Goal: Find specific page/section: Find specific page/section

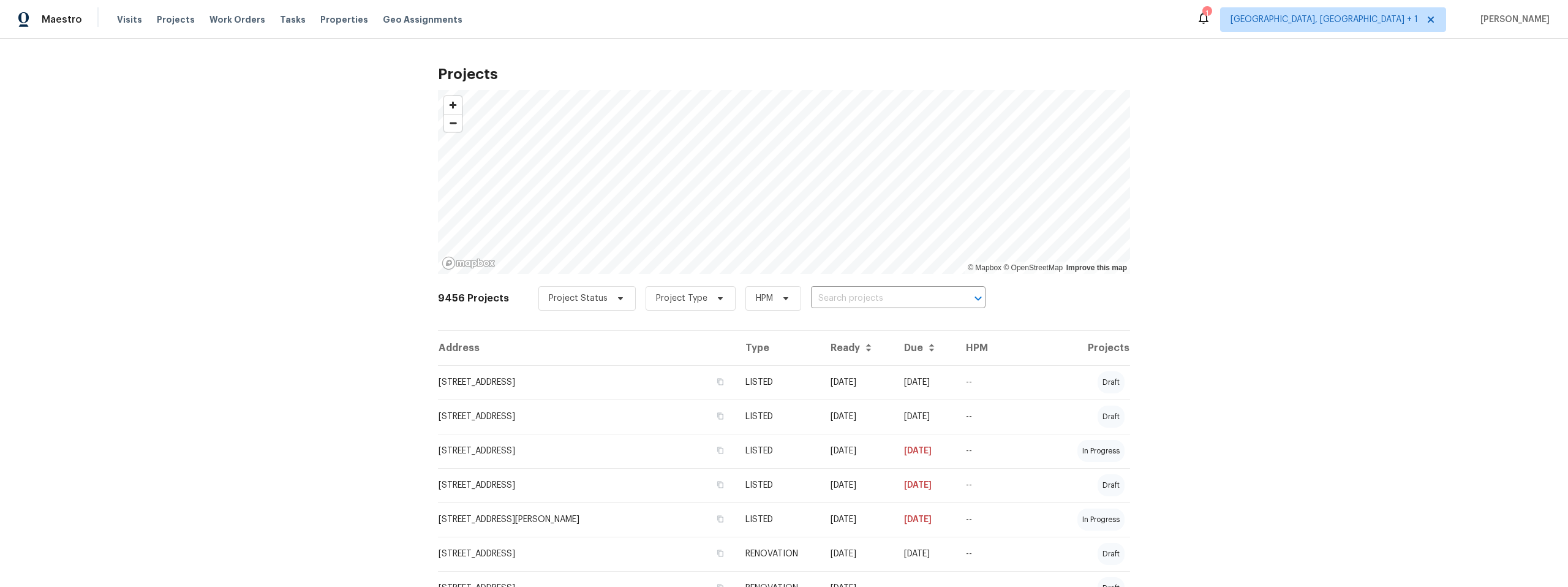
click at [846, 297] on input "text" at bounding box center [881, 298] width 141 height 19
paste input "350 N Silverbell Rd"
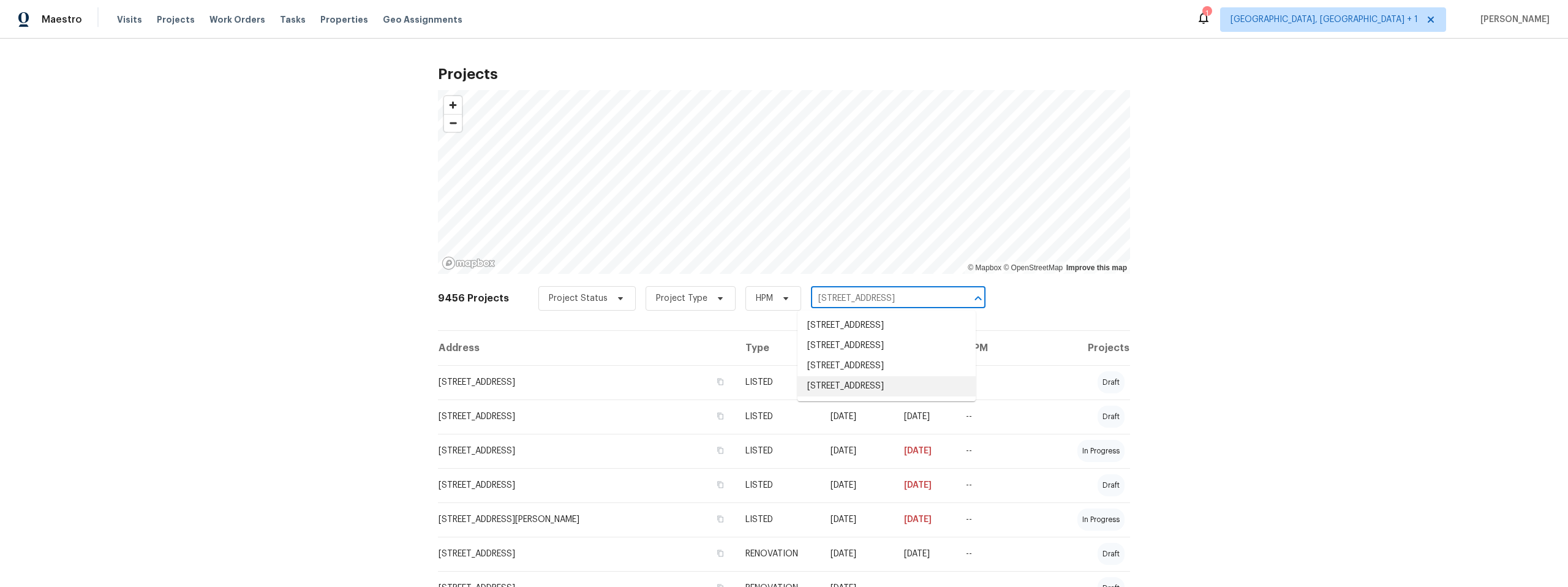
type input "350 N Silverbell Rd"
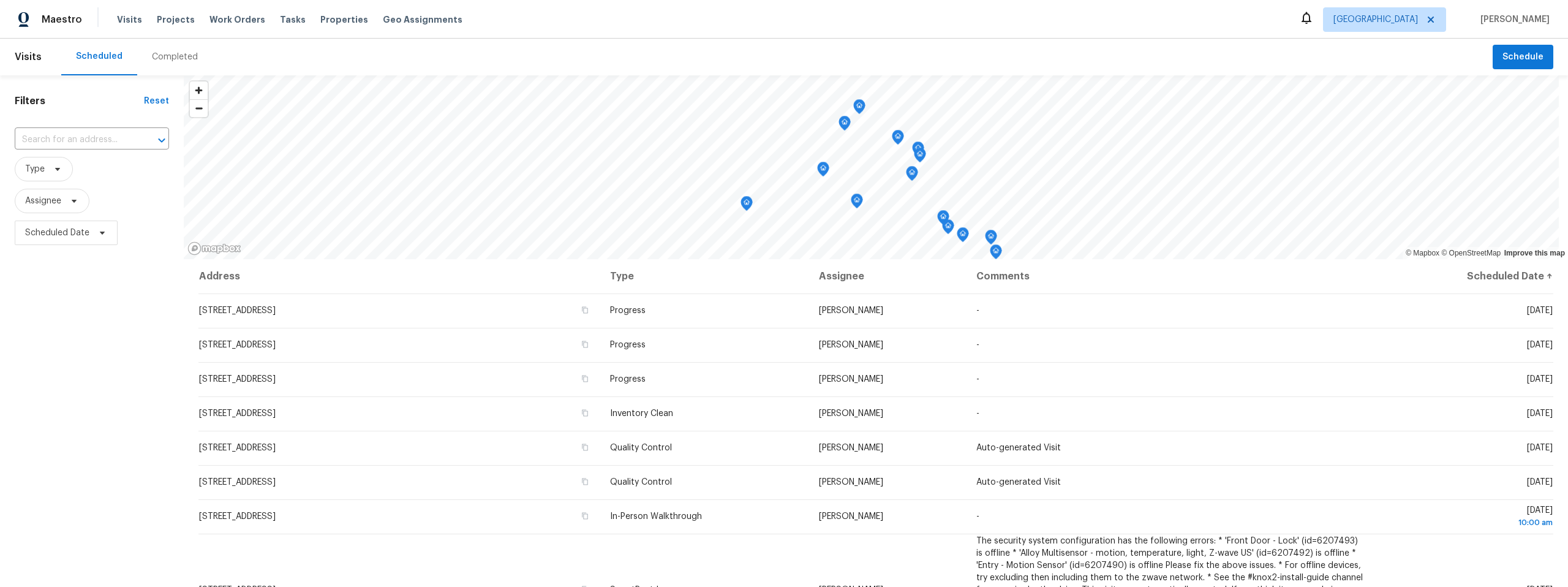
scroll to position [468, 0]
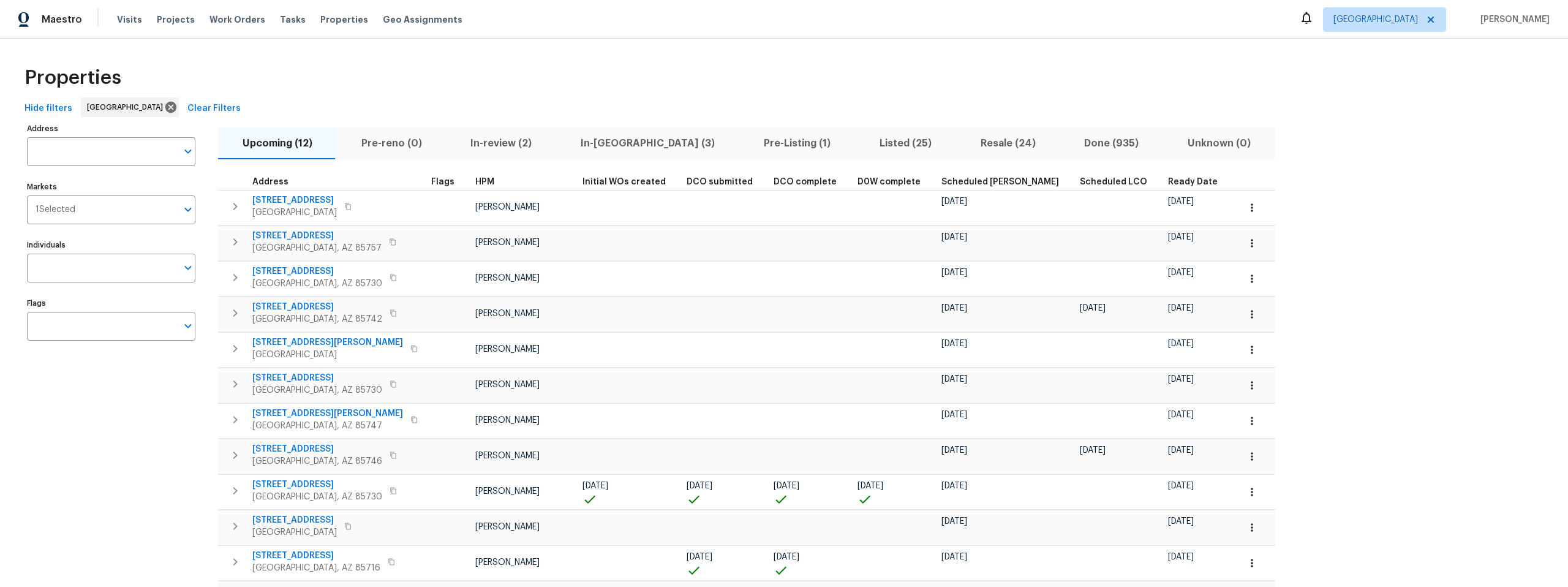
scroll to position [88, 0]
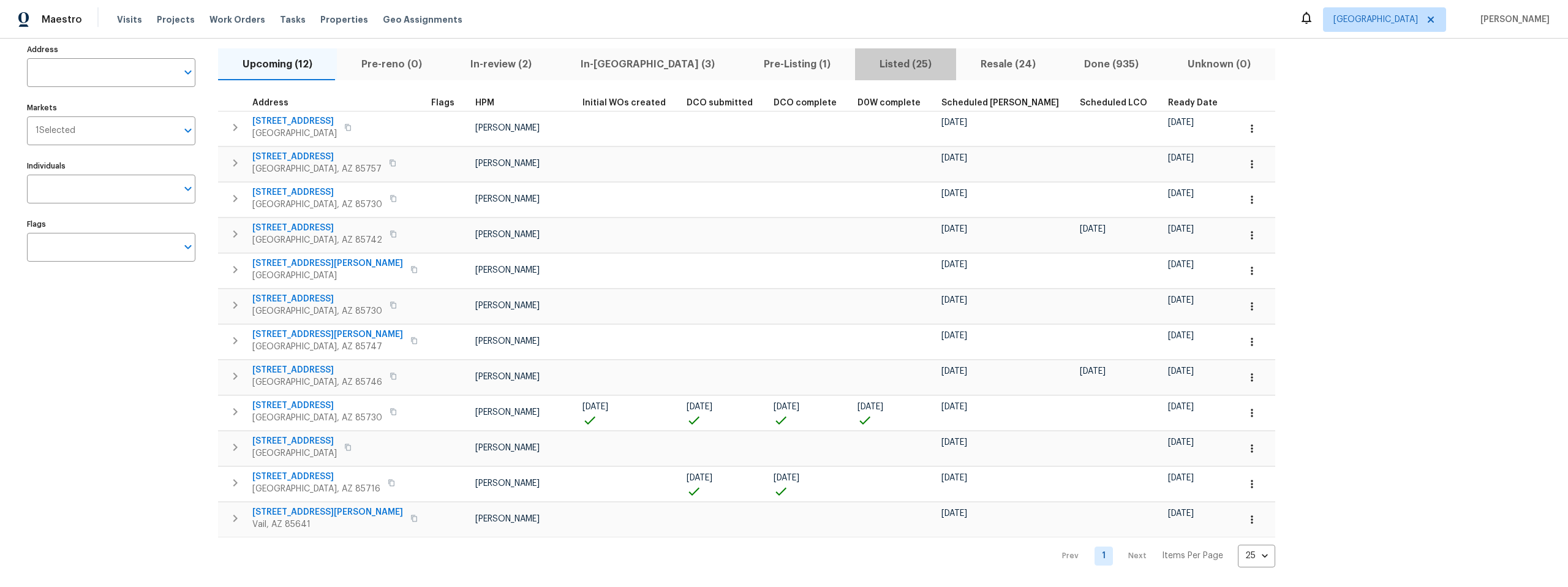
drag, startPoint x: 824, startPoint y: 50, endPoint x: 816, endPoint y: 51, distance: 8.1
click at [862, 56] on span "Listed (25)" at bounding box center [905, 64] width 86 height 17
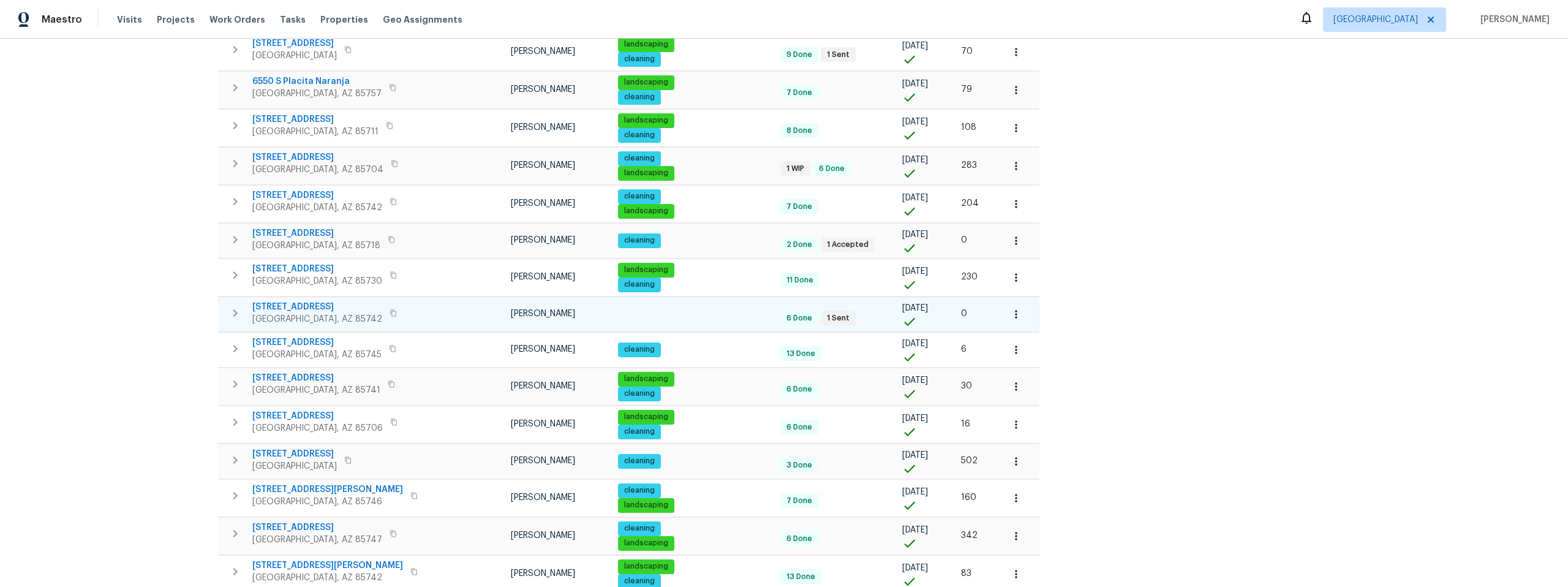
scroll to position [384, 0]
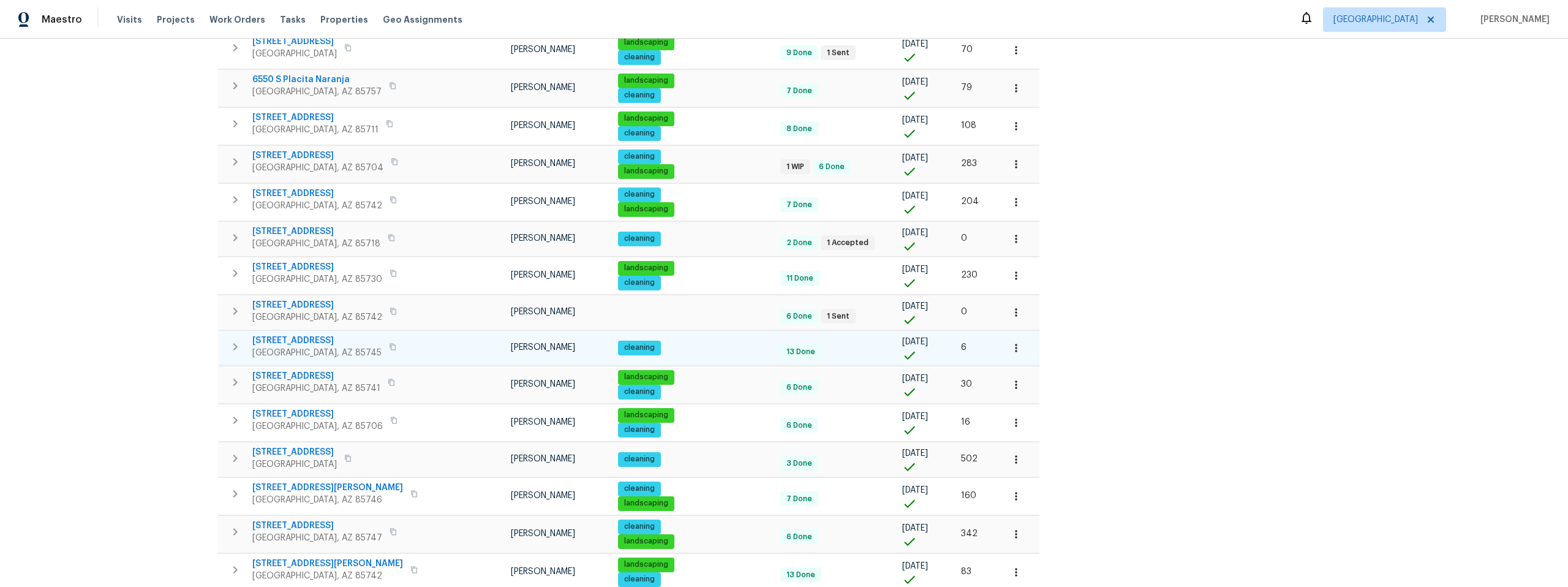
click at [308, 337] on span "350 N Silverbell Rd Apt 8" at bounding box center [317, 340] width 129 height 12
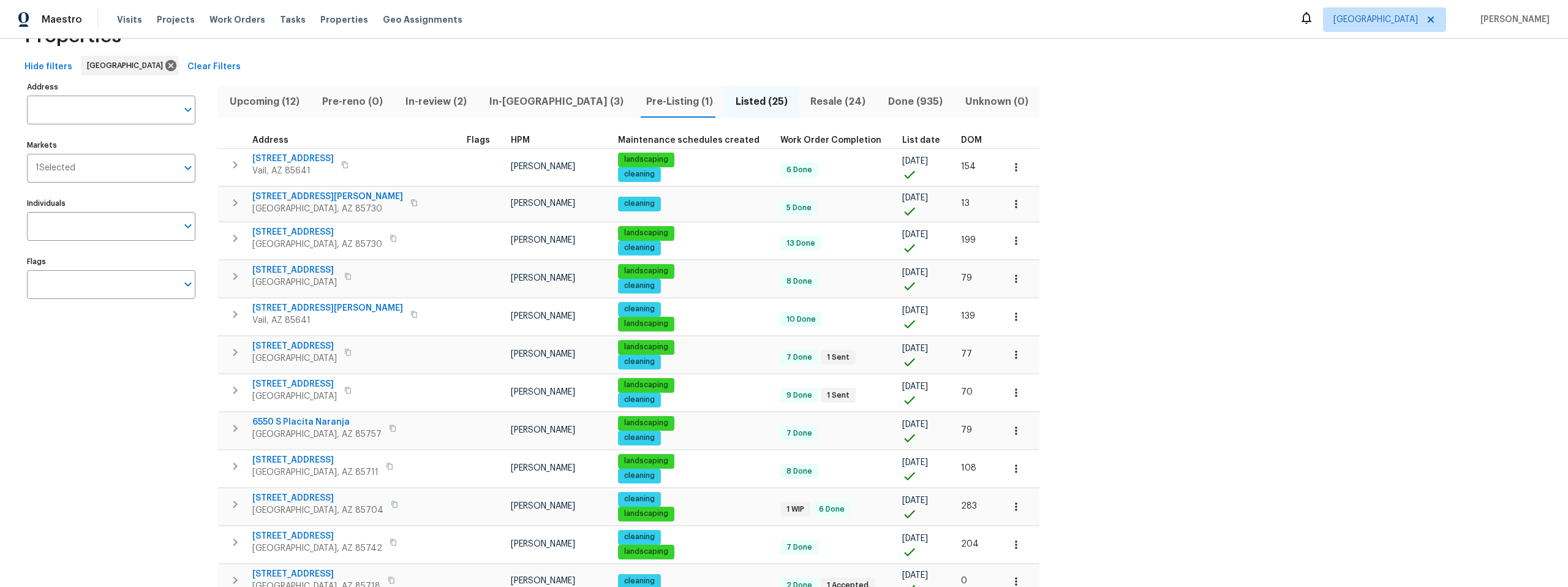
scroll to position [0, 0]
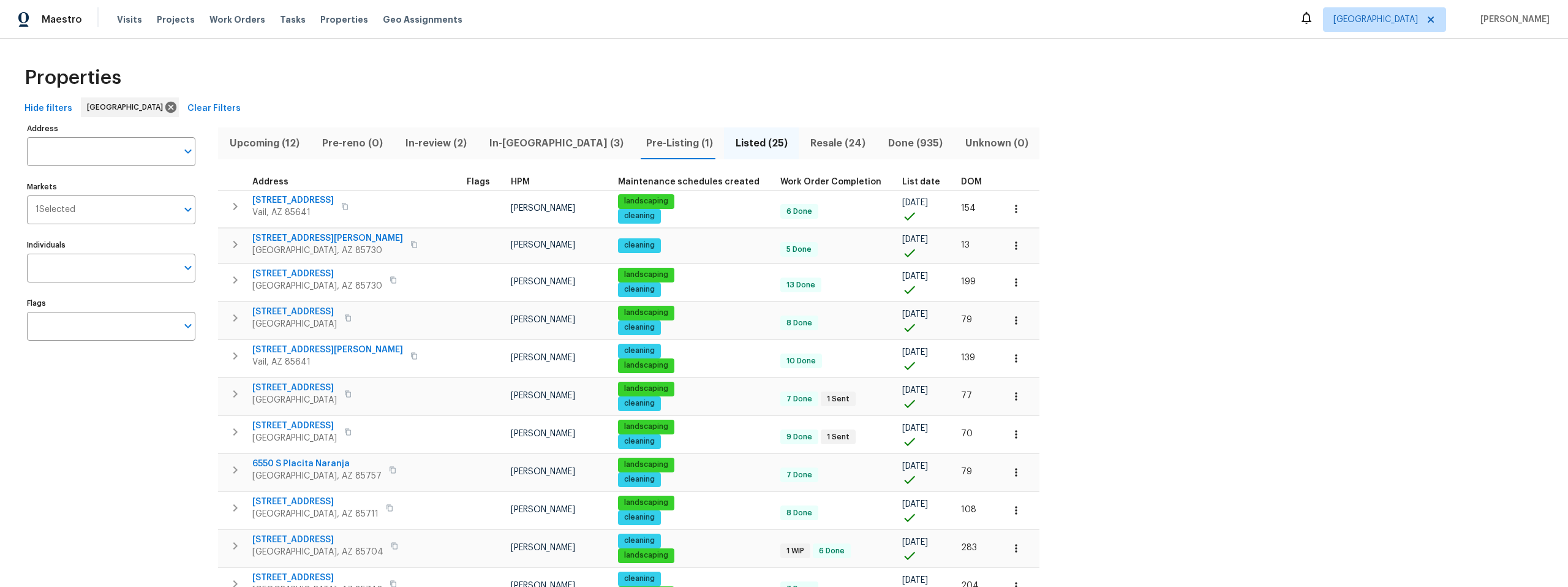
click at [502, 142] on span "In-reno (3)" at bounding box center [555, 143] width 142 height 17
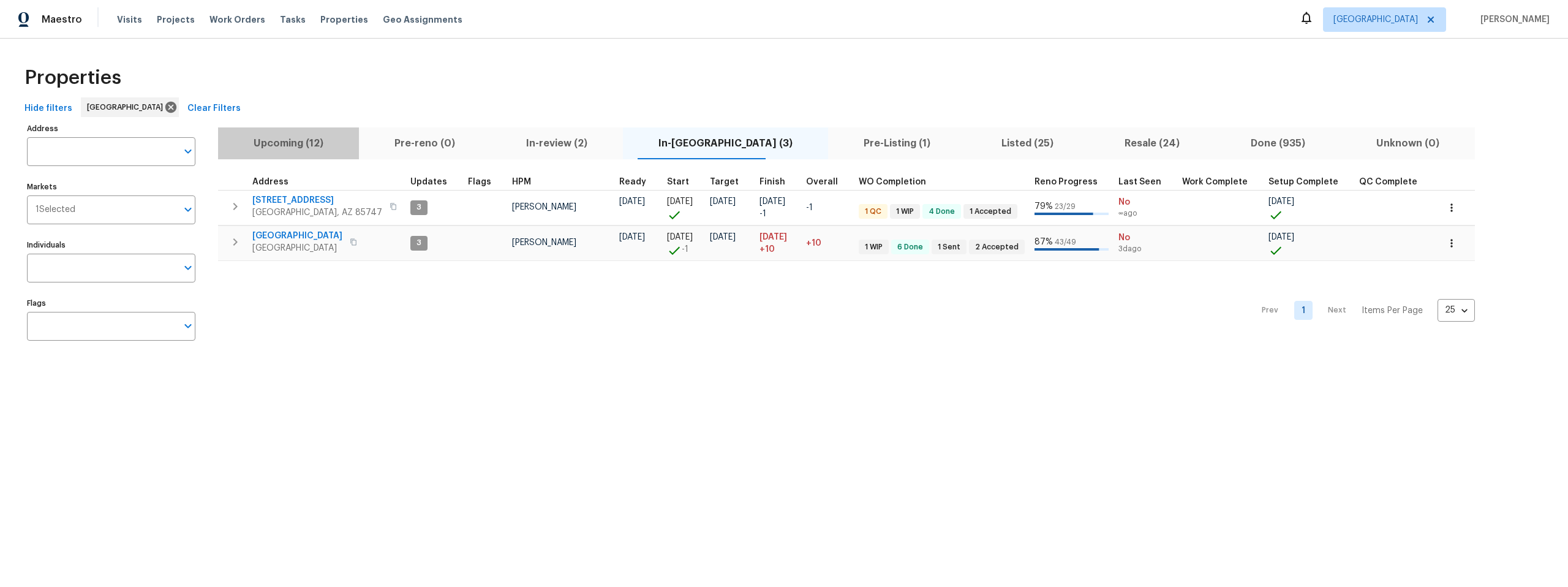
click at [295, 143] on span "Upcoming (12)" at bounding box center [289, 143] width 126 height 17
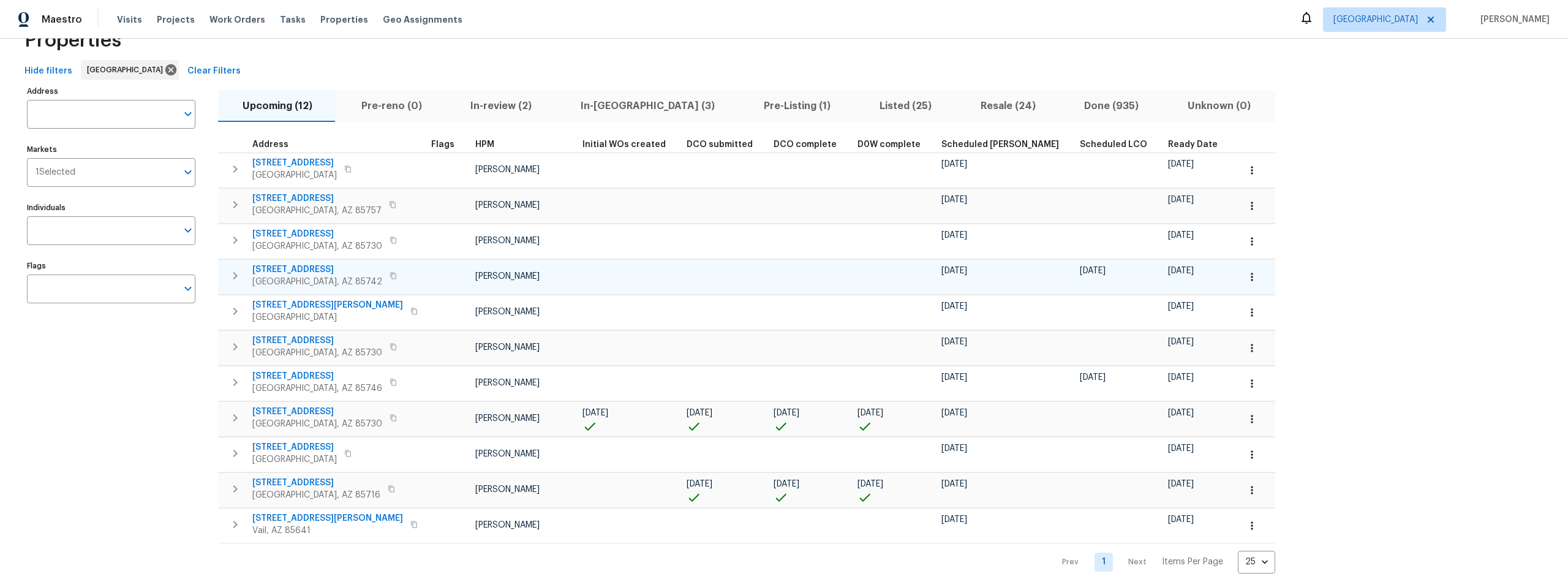
scroll to position [53, 0]
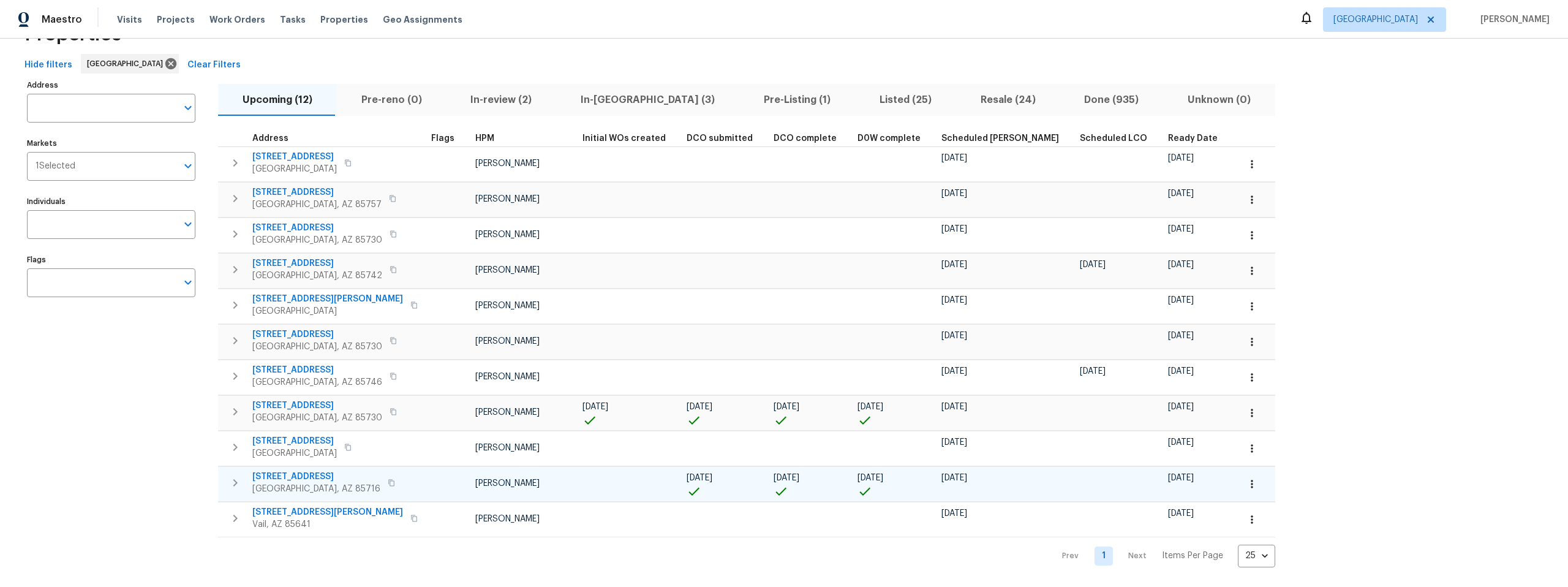
click at [292, 471] on span "[STREET_ADDRESS]" at bounding box center [316, 477] width 128 height 12
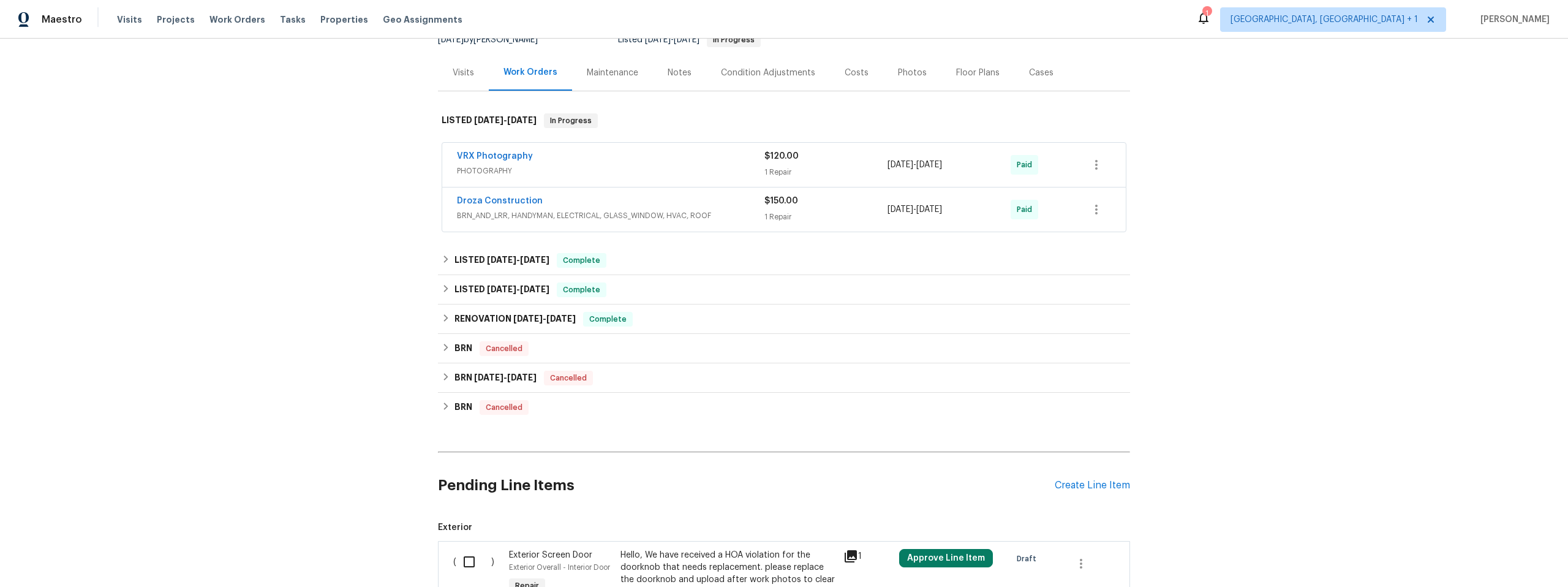
scroll to position [132, 0]
click at [441, 256] on icon at bounding box center [445, 258] width 8 height 8
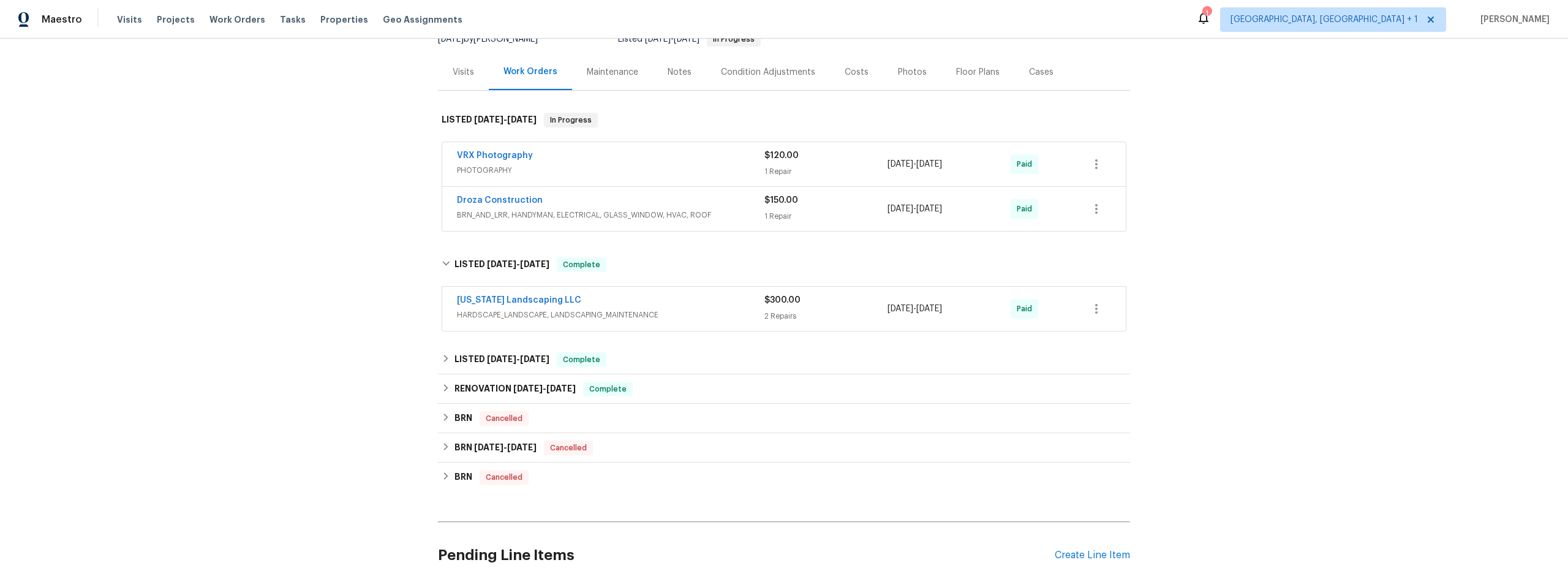
click at [683, 71] on div "Notes" at bounding box center [680, 72] width 24 height 12
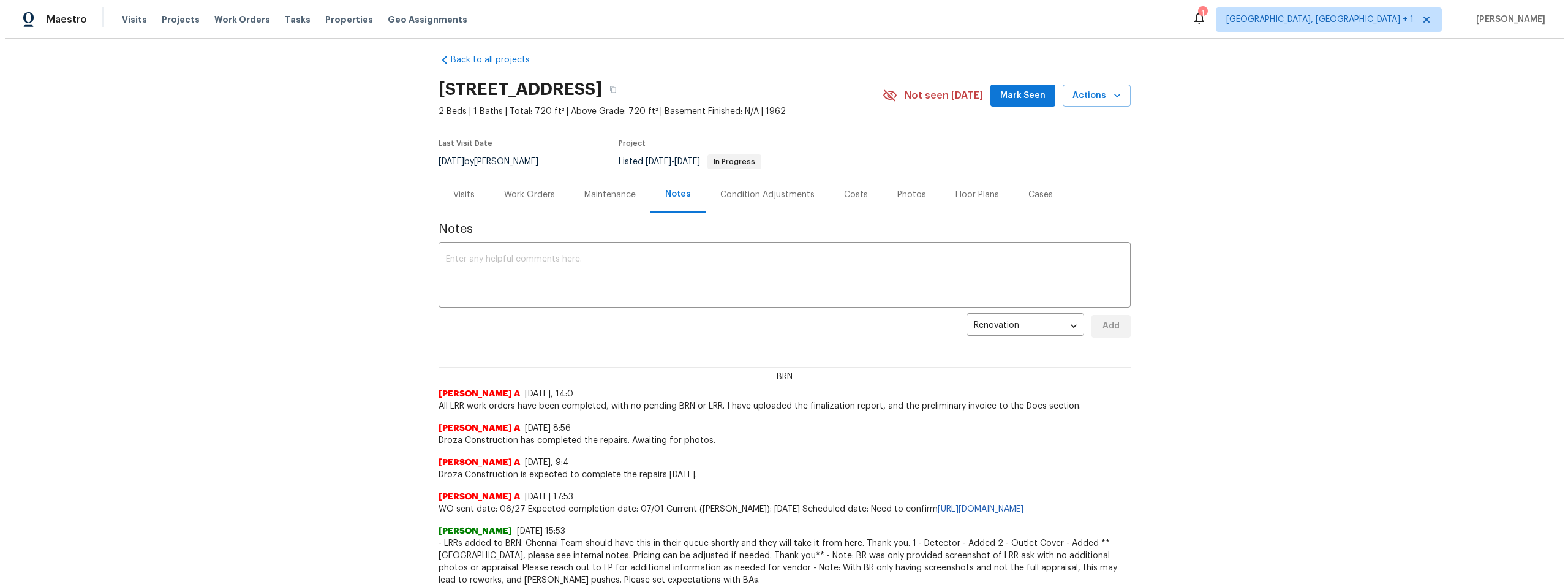
scroll to position [22, 0]
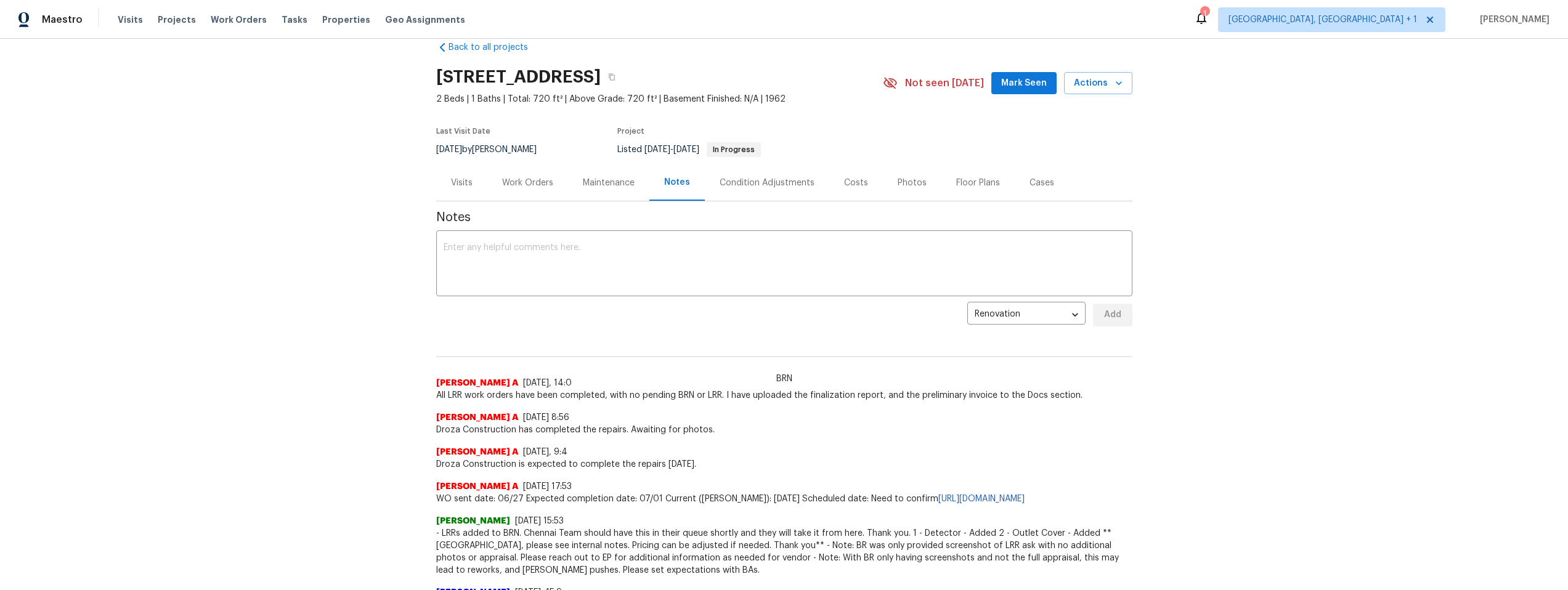
click at [528, 178] on div "Work Orders" at bounding box center [528, 183] width 51 height 12
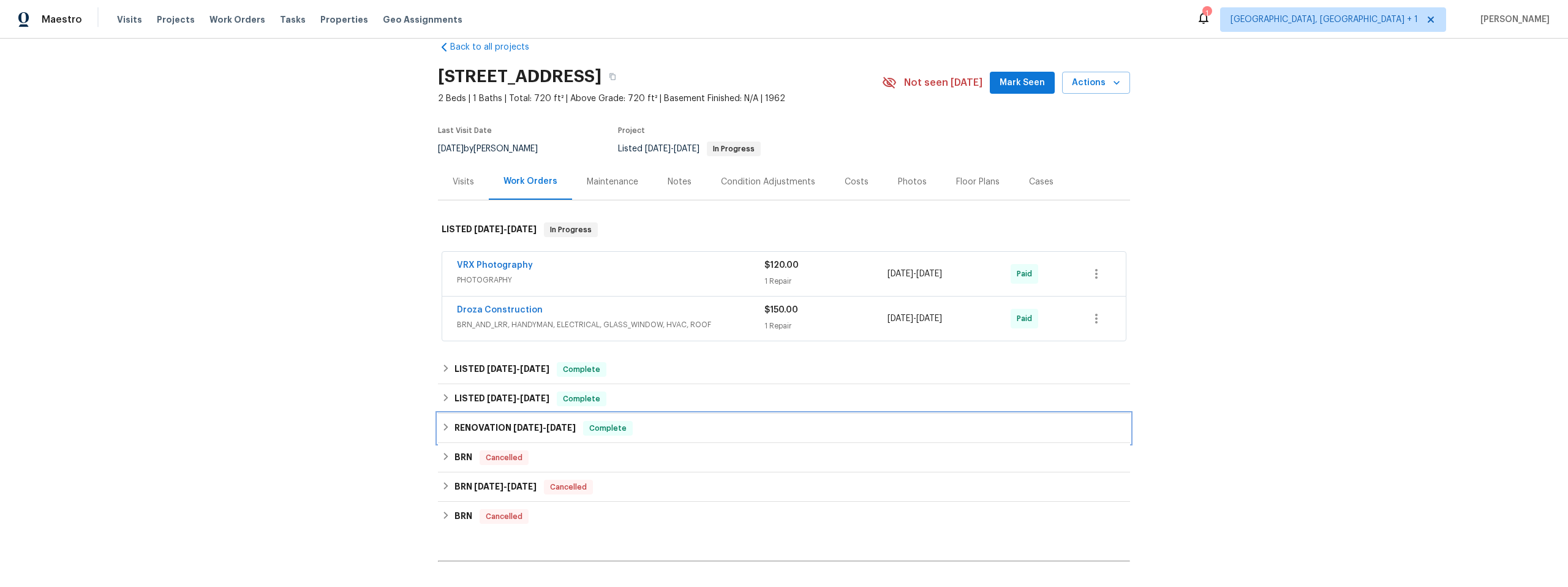
click at [442, 424] on icon at bounding box center [445, 426] width 8 height 8
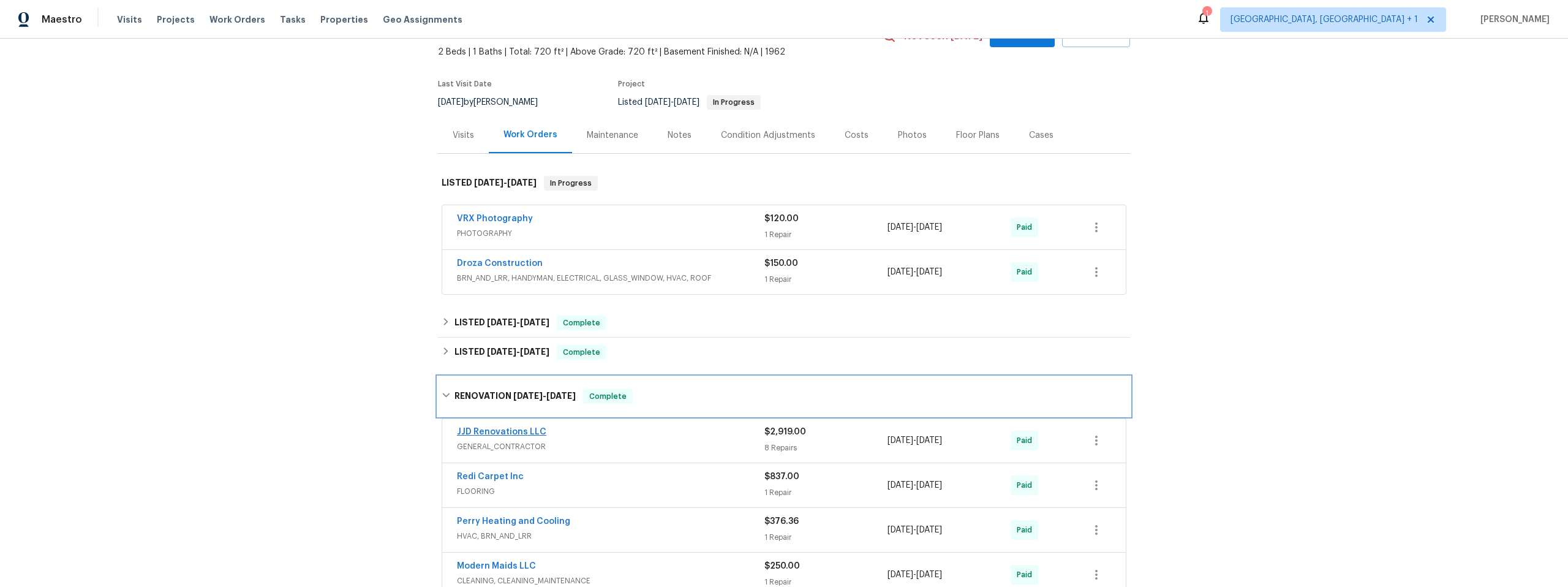
scroll to position [69, 0]
click at [845, 132] on div "Costs" at bounding box center [857, 135] width 24 height 12
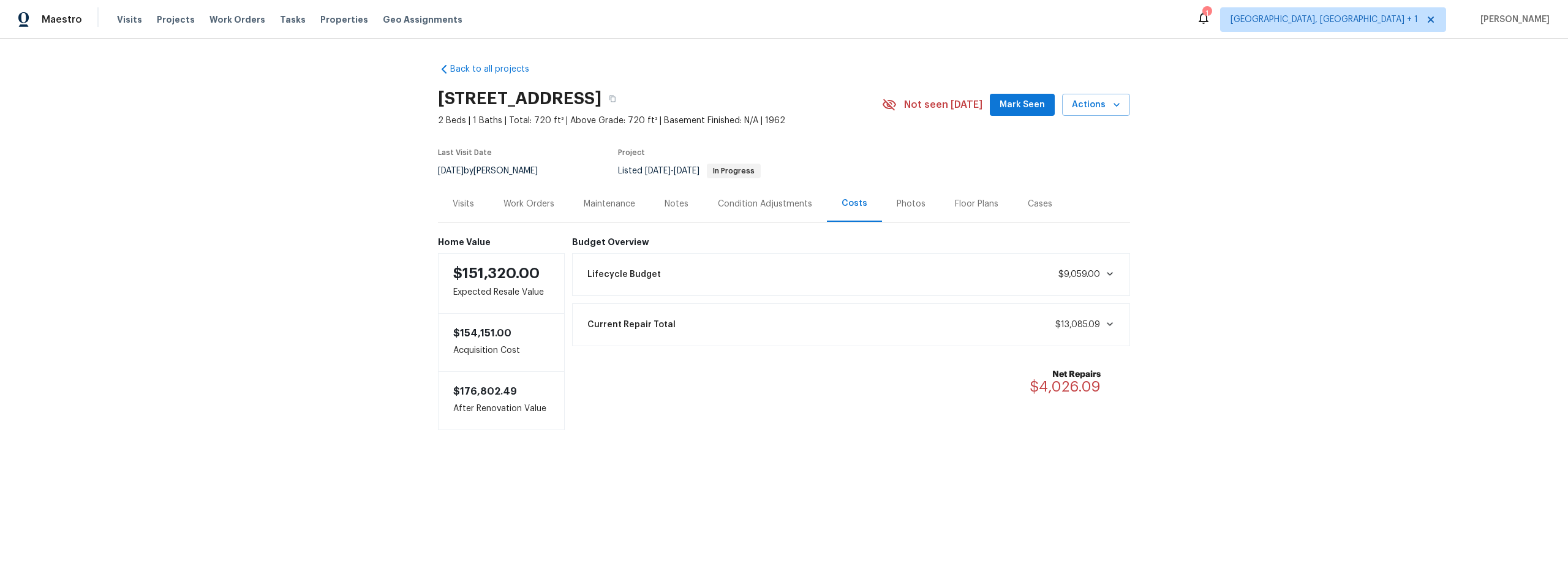
click at [676, 202] on div "Notes" at bounding box center [677, 204] width 24 height 12
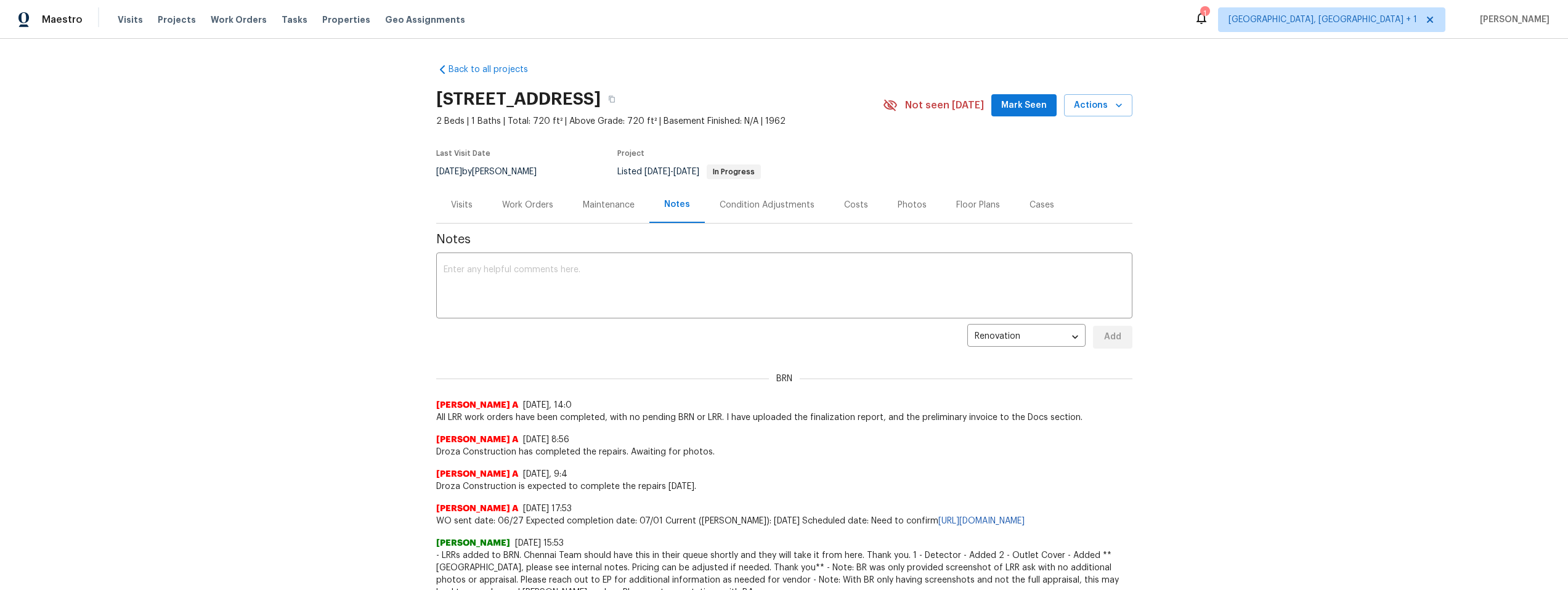
click at [517, 201] on div "Work Orders" at bounding box center [528, 205] width 51 height 12
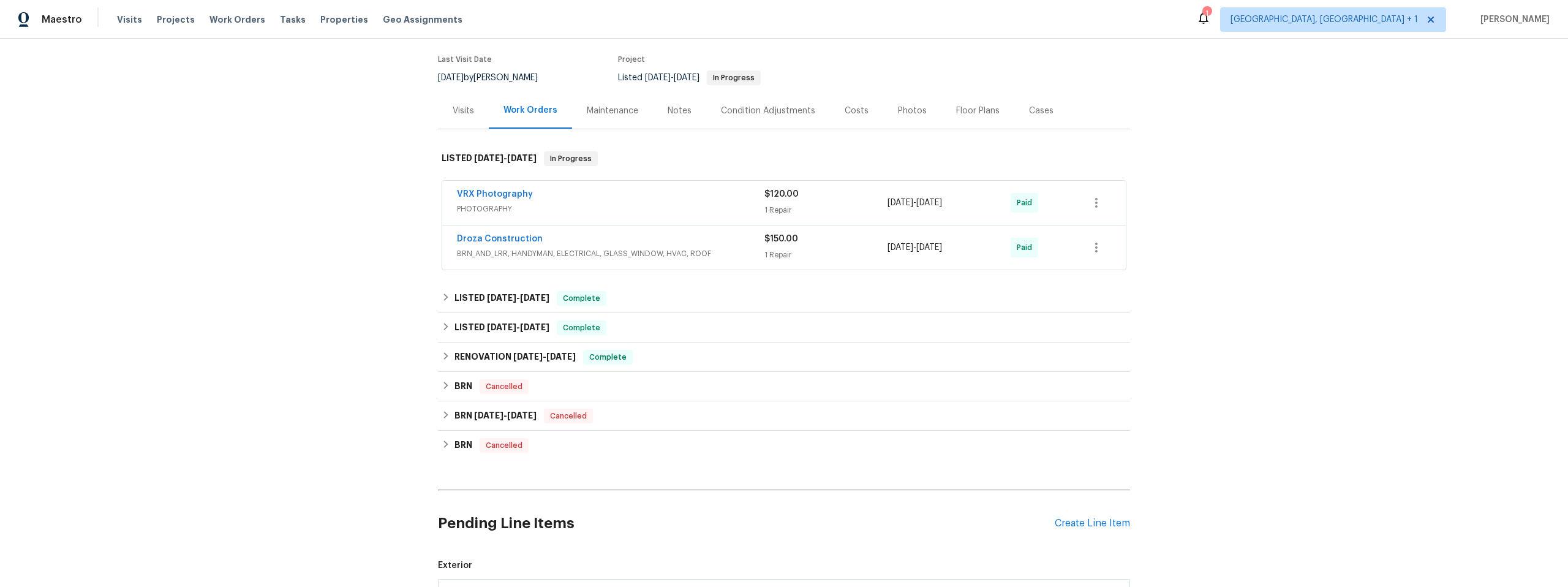
scroll to position [107, 0]
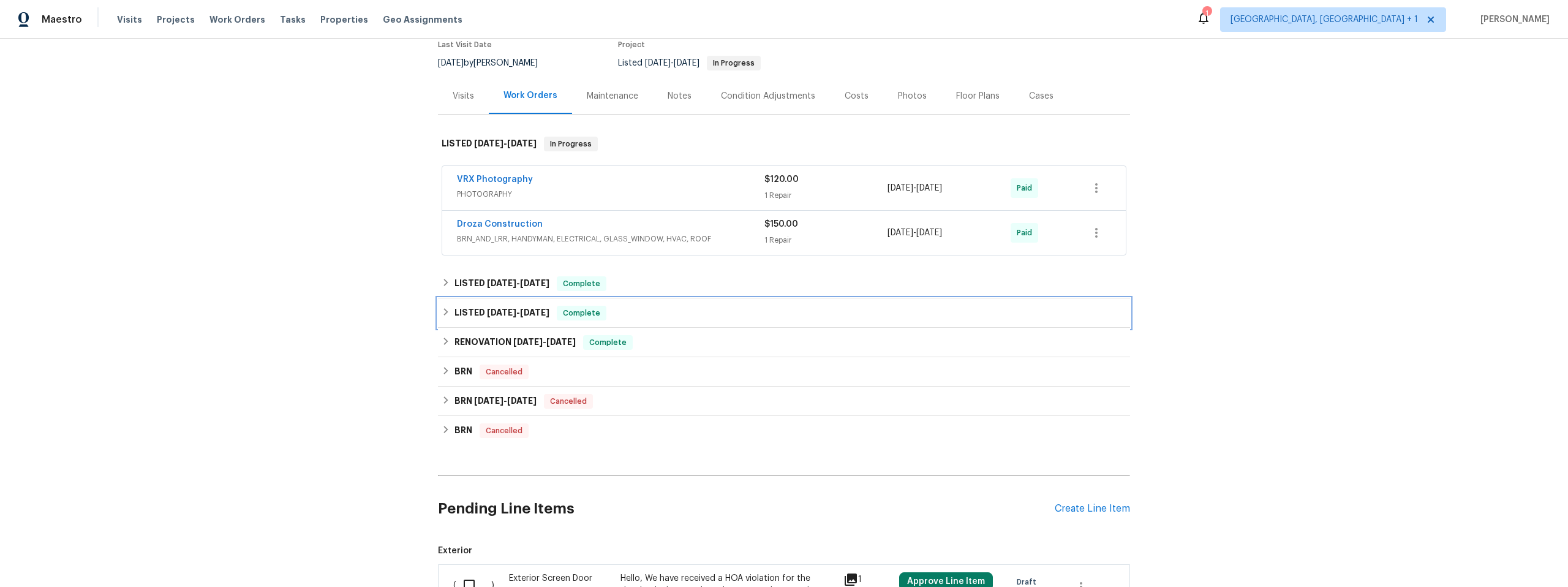
click at [444, 312] on icon at bounding box center [446, 312] width 5 height 8
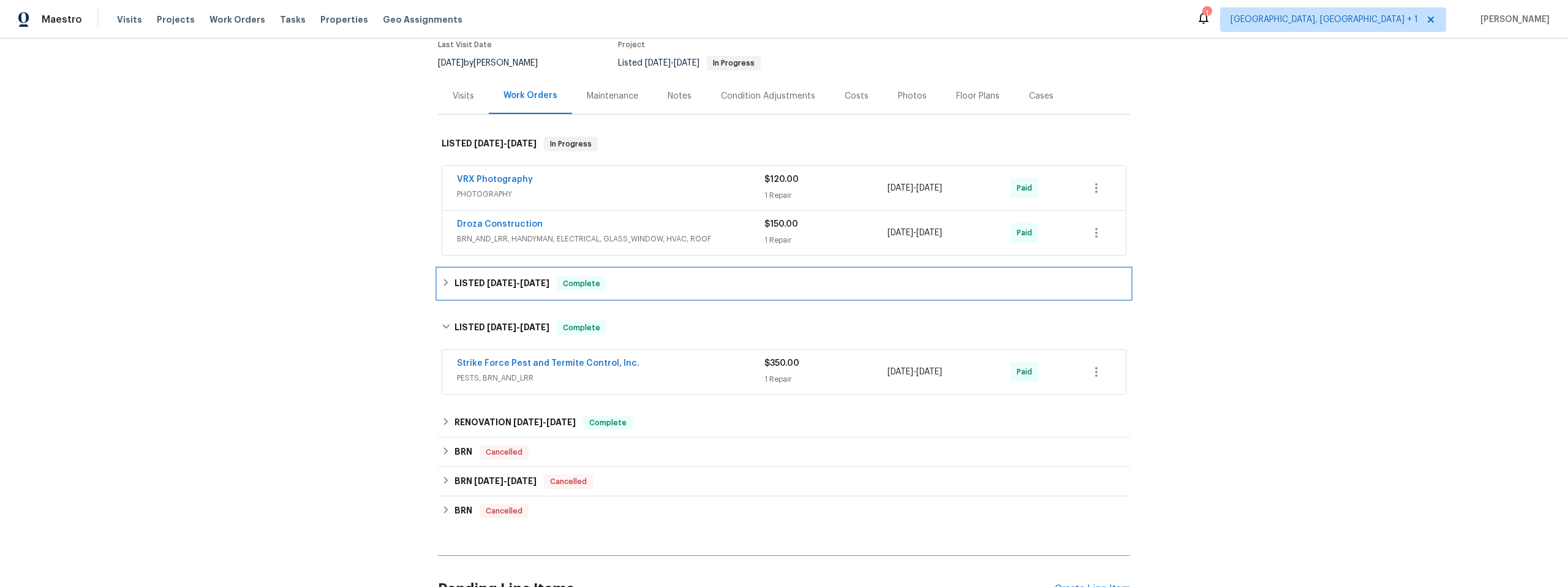
click at [444, 280] on icon at bounding box center [446, 283] width 5 height 8
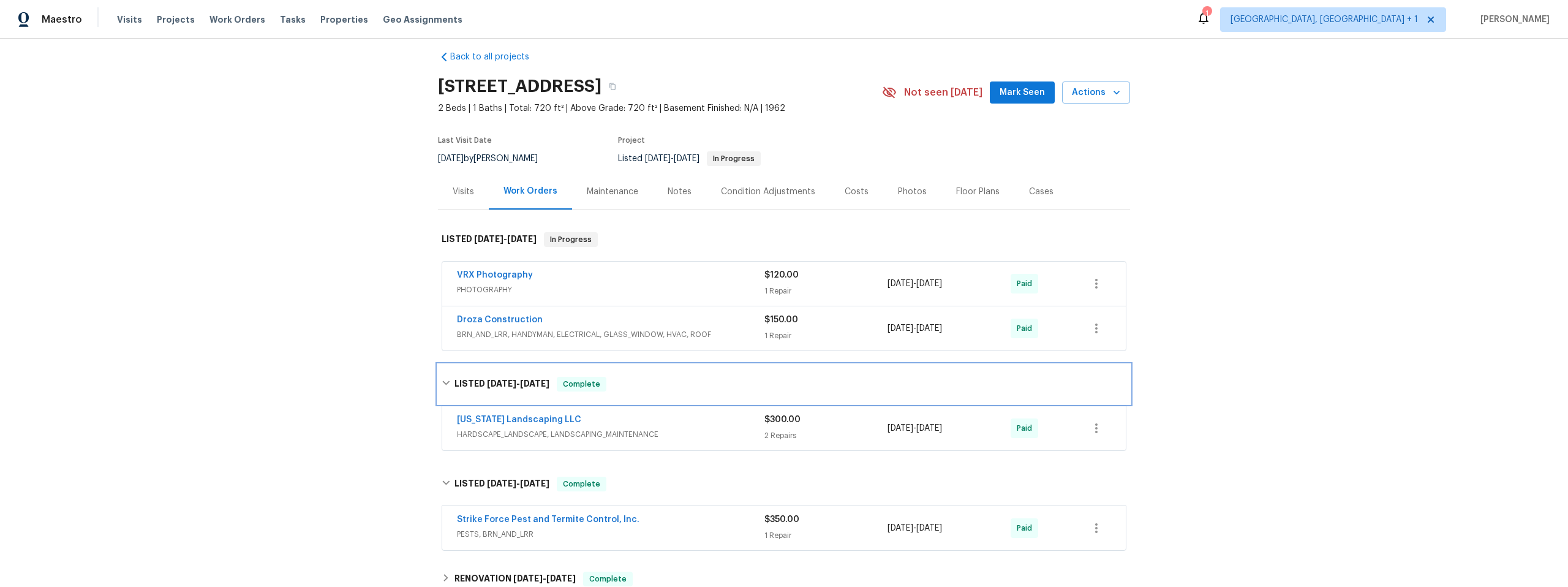
scroll to position [0, 0]
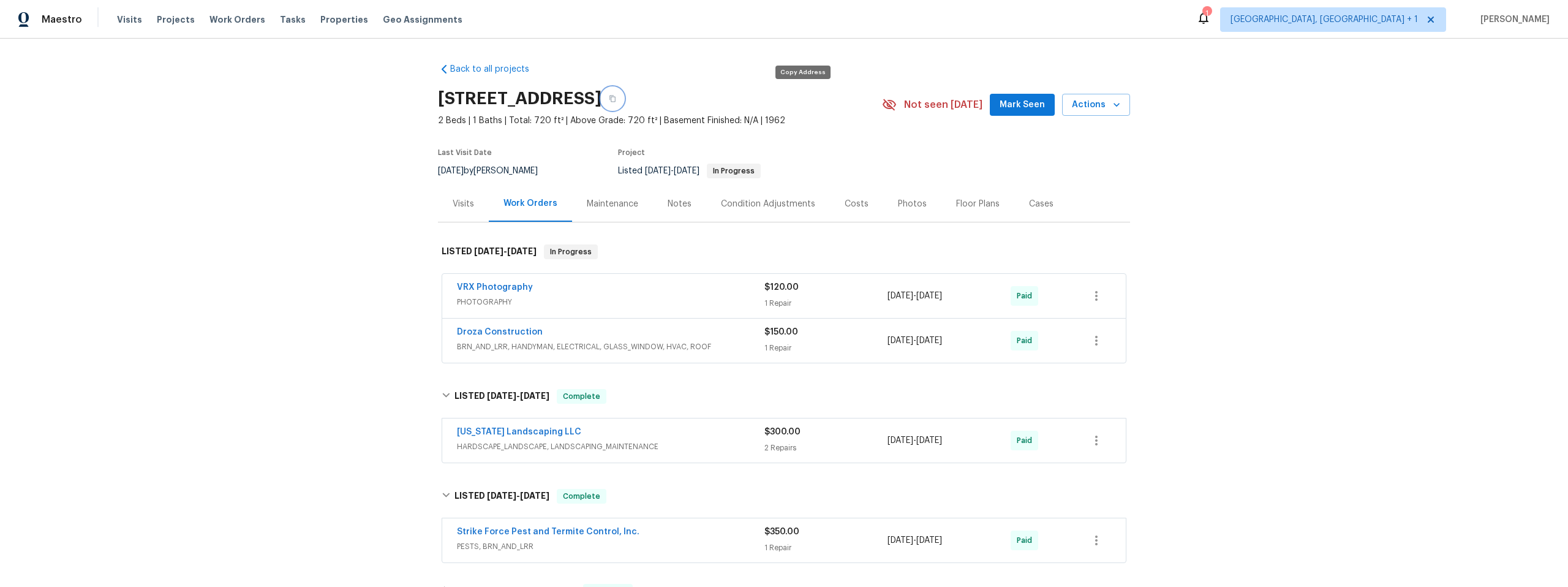
click at [616, 96] on icon "button" at bounding box center [613, 98] width 8 height 8
click at [464, 204] on div "Visits" at bounding box center [463, 204] width 22 height 12
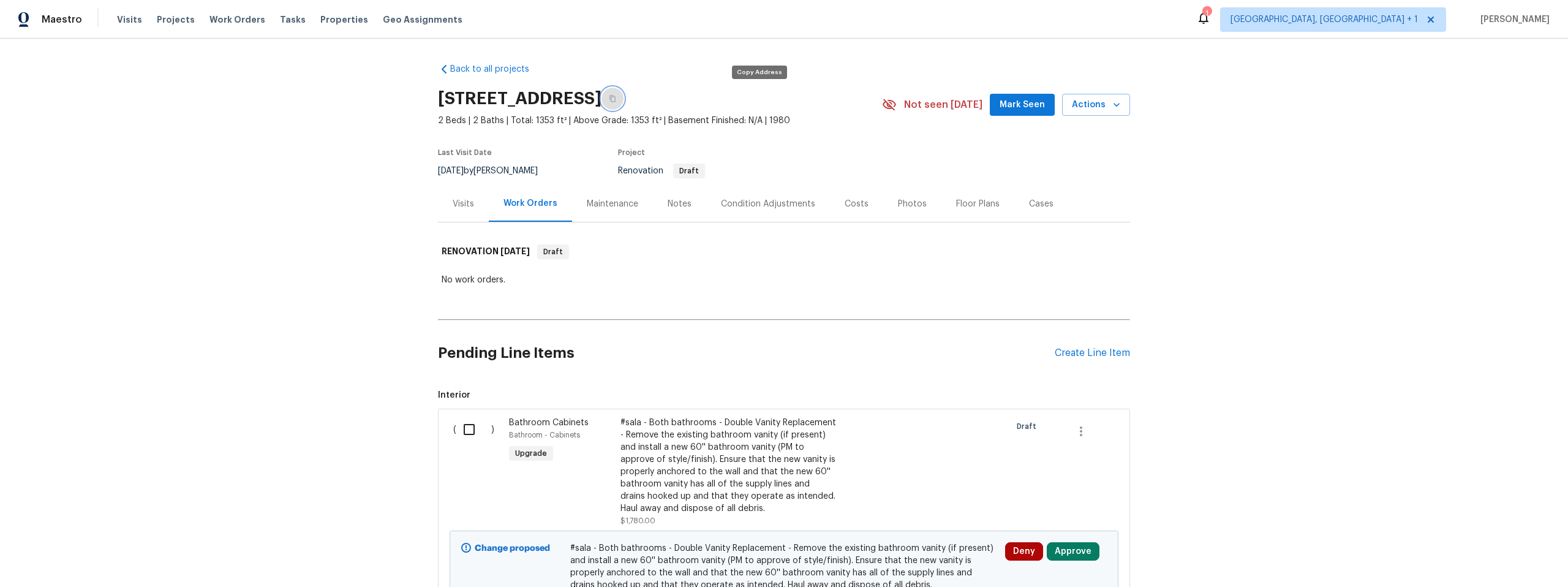
click at [616, 100] on icon "button" at bounding box center [613, 98] width 8 height 8
click at [462, 201] on div "Visits" at bounding box center [463, 204] width 22 height 12
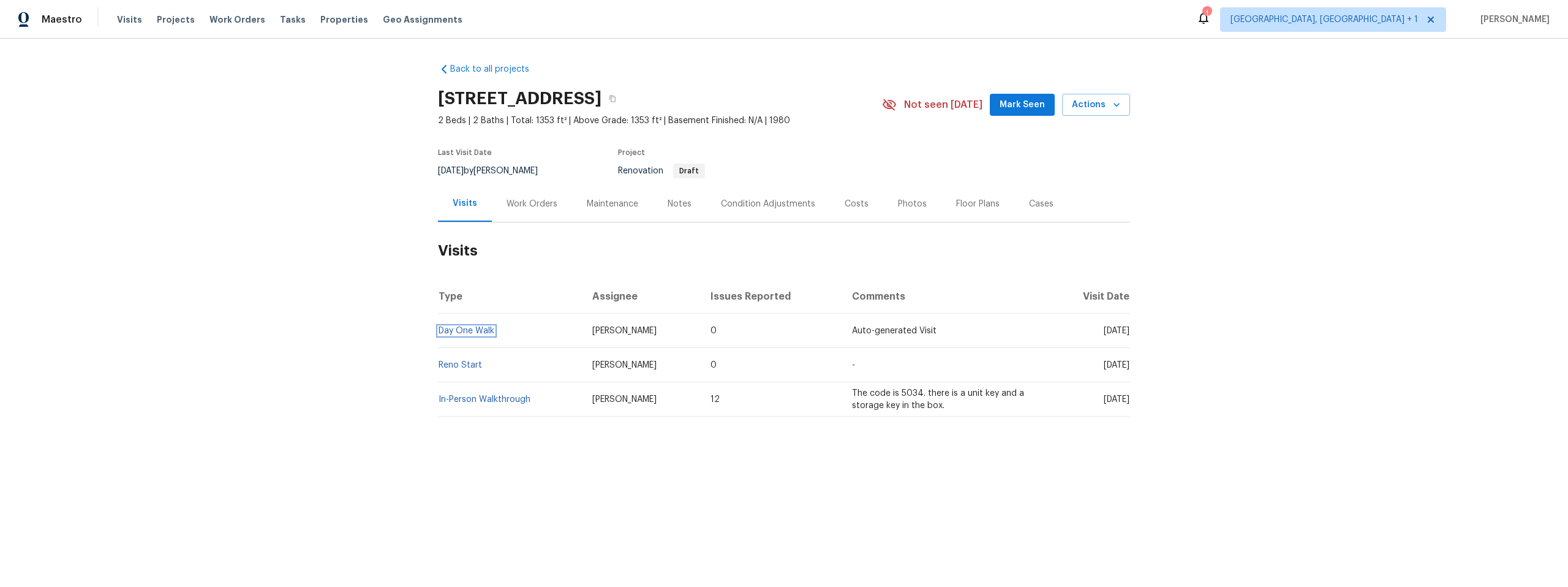
click at [451, 328] on link "Day One Walk" at bounding box center [466, 330] width 56 height 8
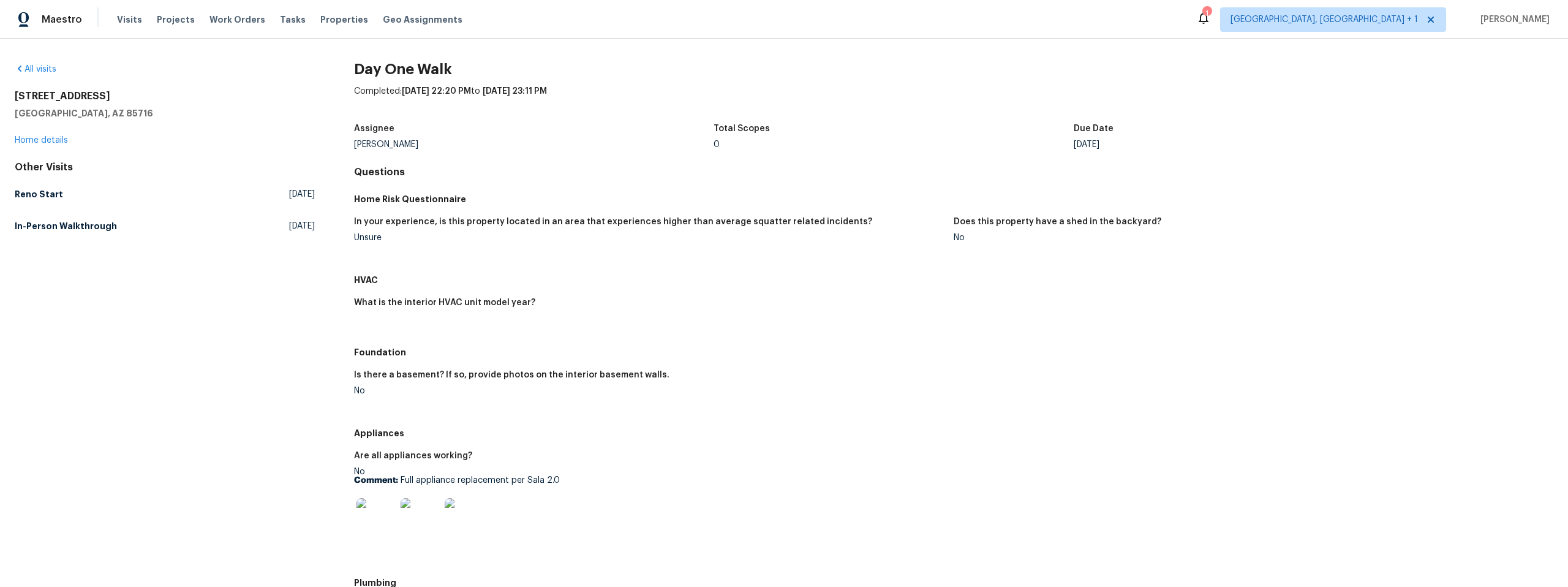
click at [374, 519] on img at bounding box center [376, 517] width 39 height 39
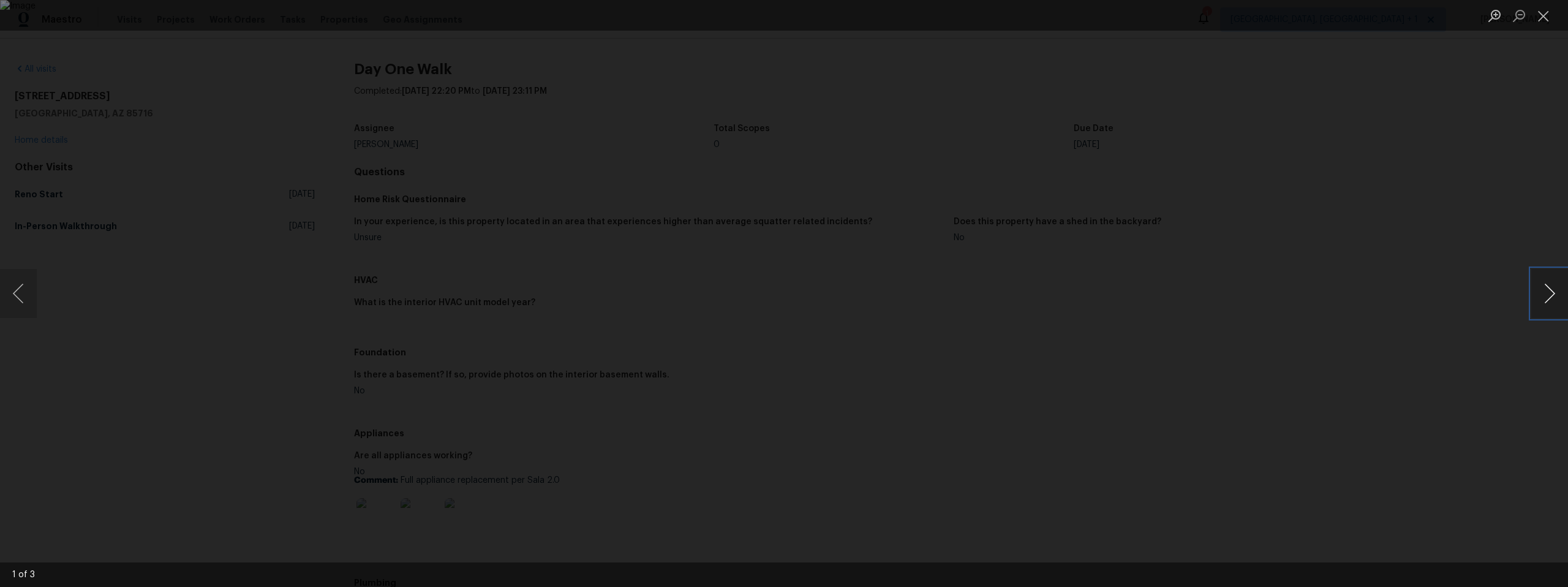
click at [1543, 289] on button "Next image" at bounding box center [1549, 293] width 37 height 49
click at [1544, 289] on button "Next image" at bounding box center [1549, 293] width 37 height 49
click at [1544, 290] on button "Next image" at bounding box center [1549, 293] width 37 height 49
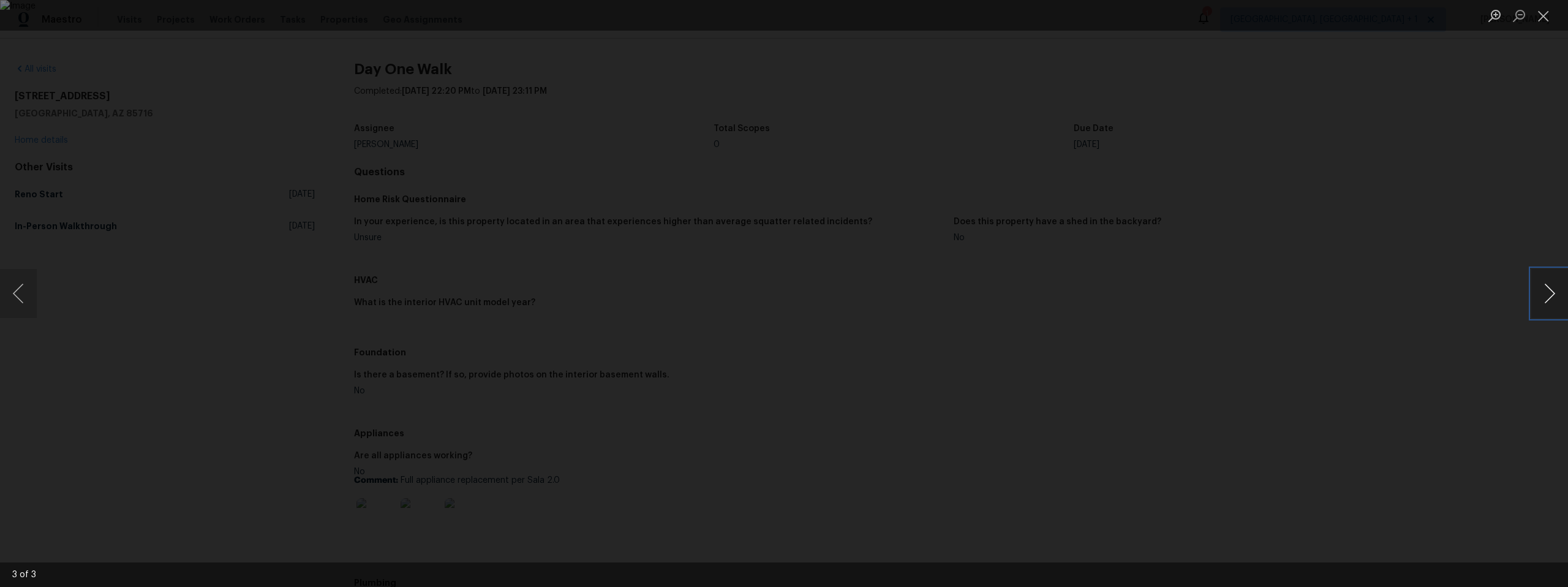
click at [1544, 290] on button "Next image" at bounding box center [1549, 293] width 37 height 49
click at [1545, 291] on button "Next image" at bounding box center [1549, 293] width 37 height 49
click at [1337, 298] on div "Lightbox" at bounding box center [784, 293] width 1568 height 587
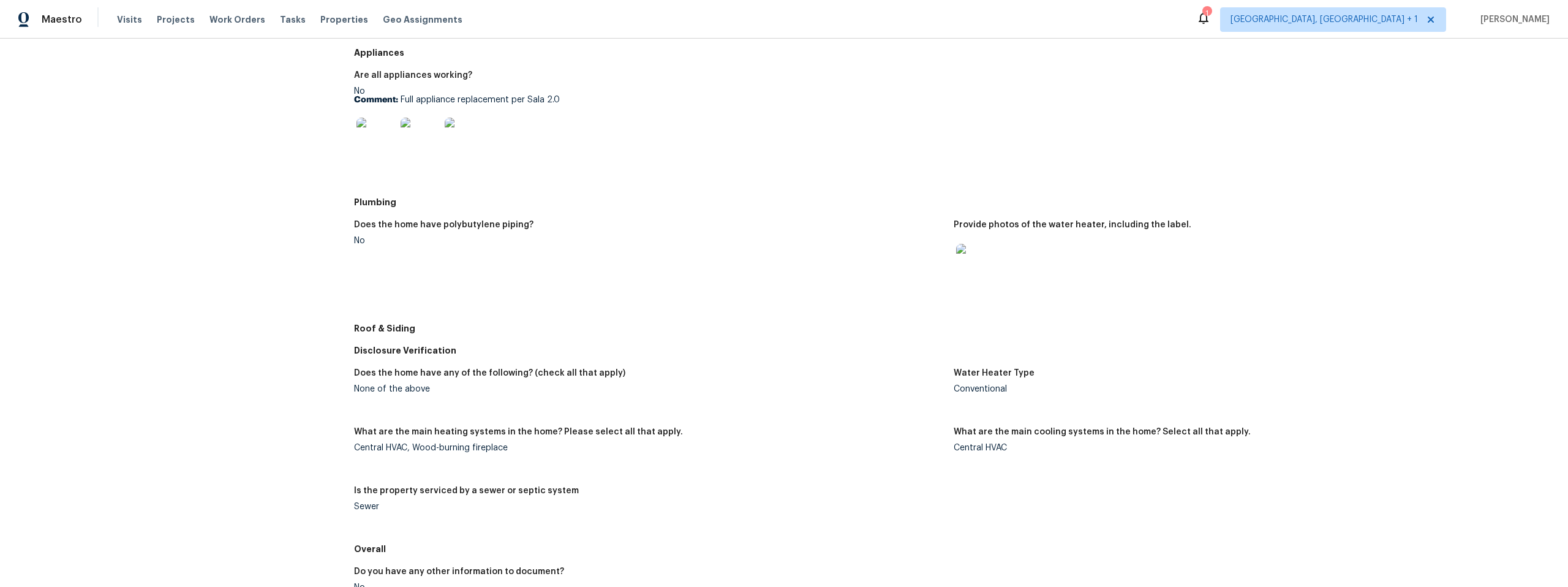
scroll to position [429, 0]
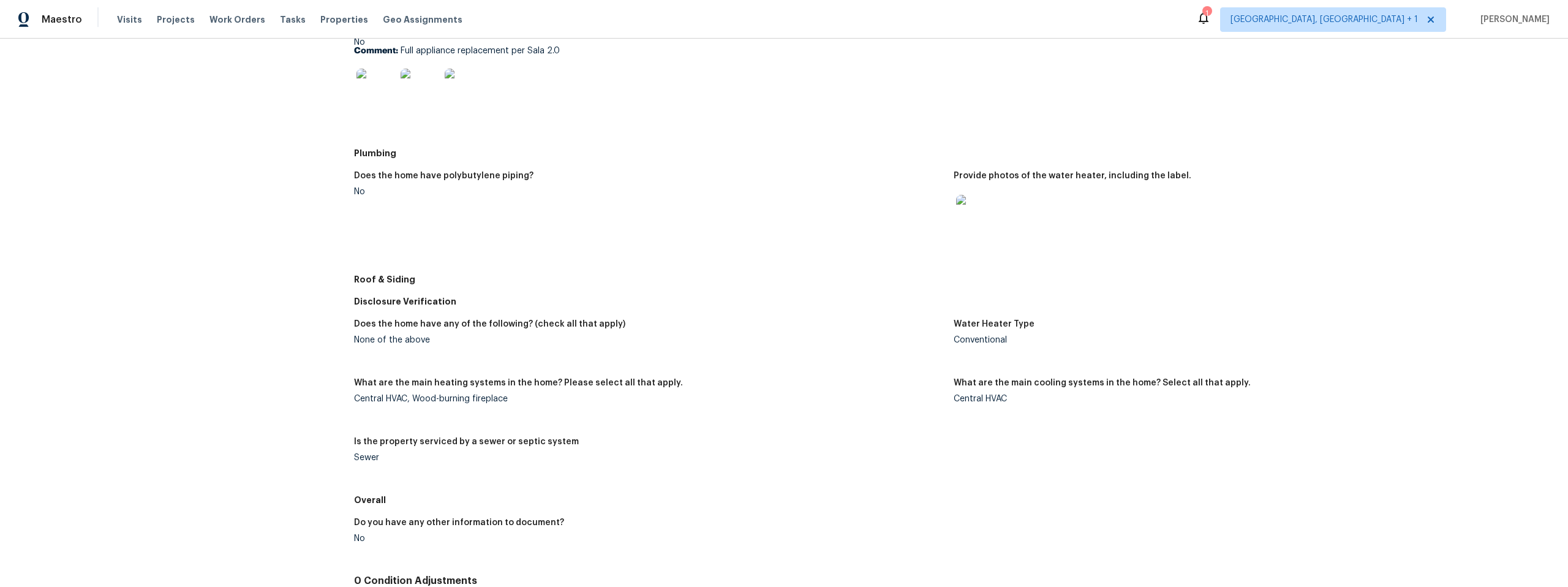
click at [971, 217] on img at bounding box center [976, 214] width 39 height 39
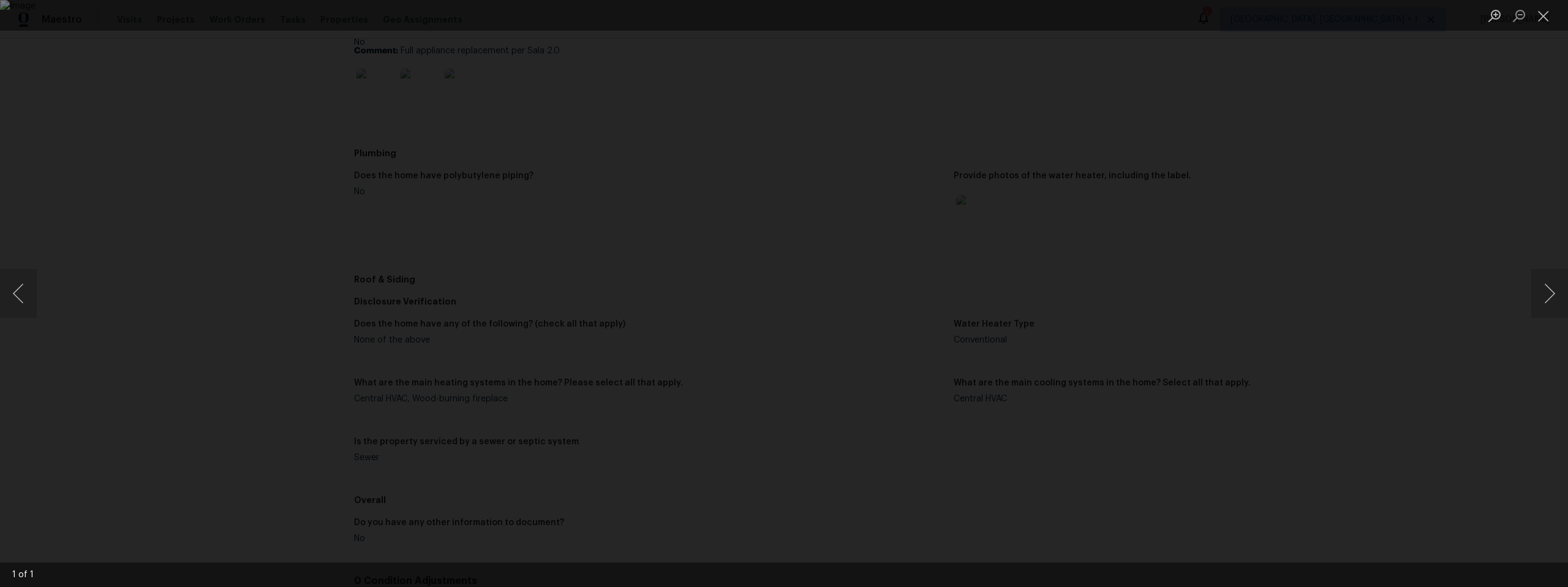
click at [323, 210] on div "Lightbox" at bounding box center [784, 293] width 1568 height 587
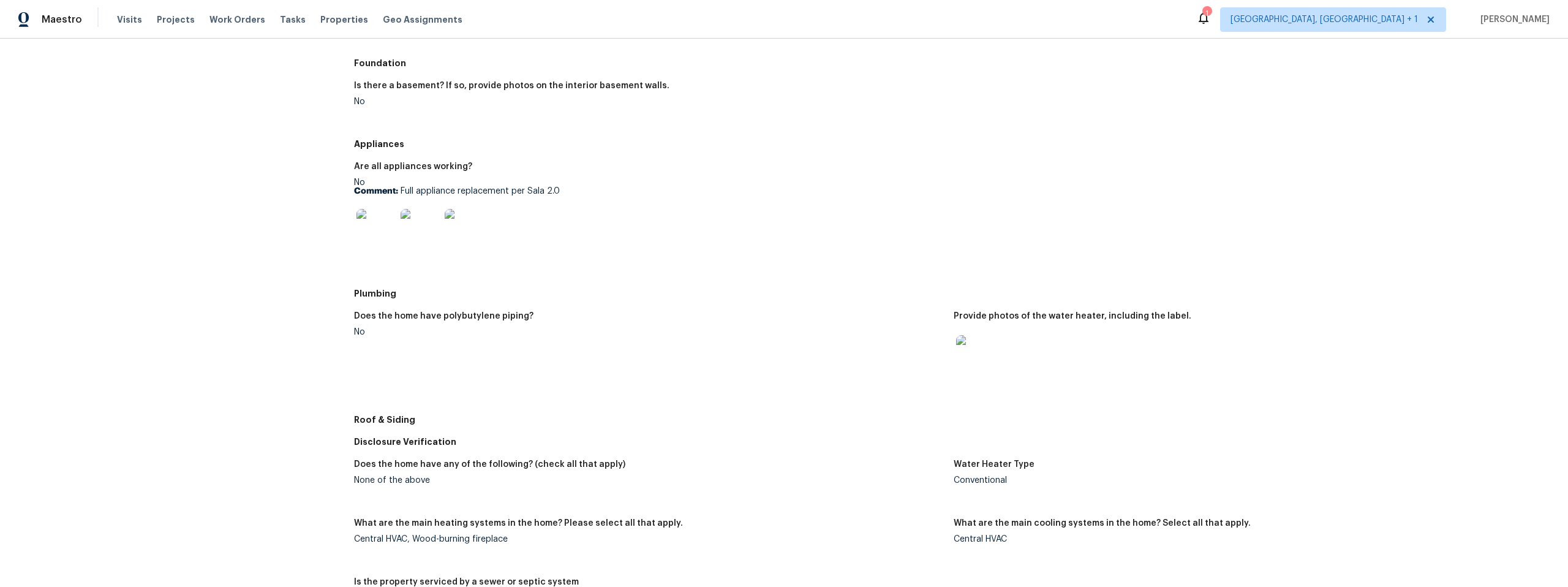
scroll to position [0, 0]
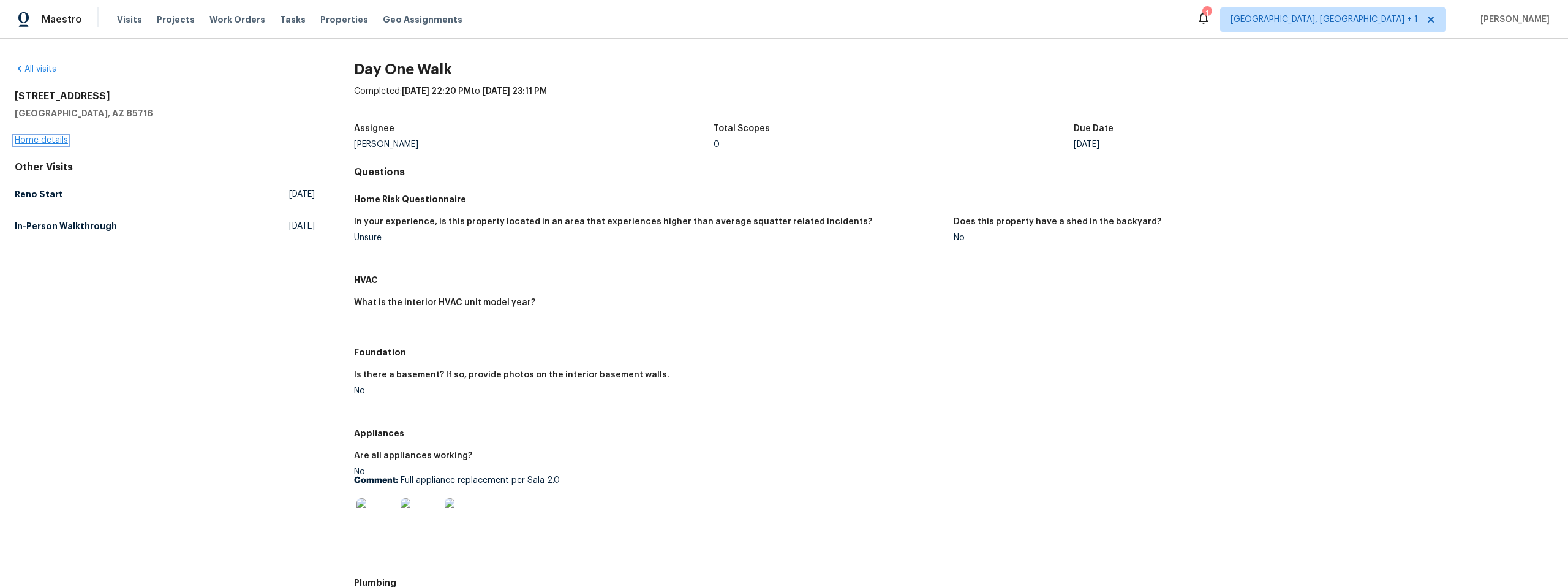
click at [44, 138] on link "Home details" at bounding box center [41, 140] width 53 height 8
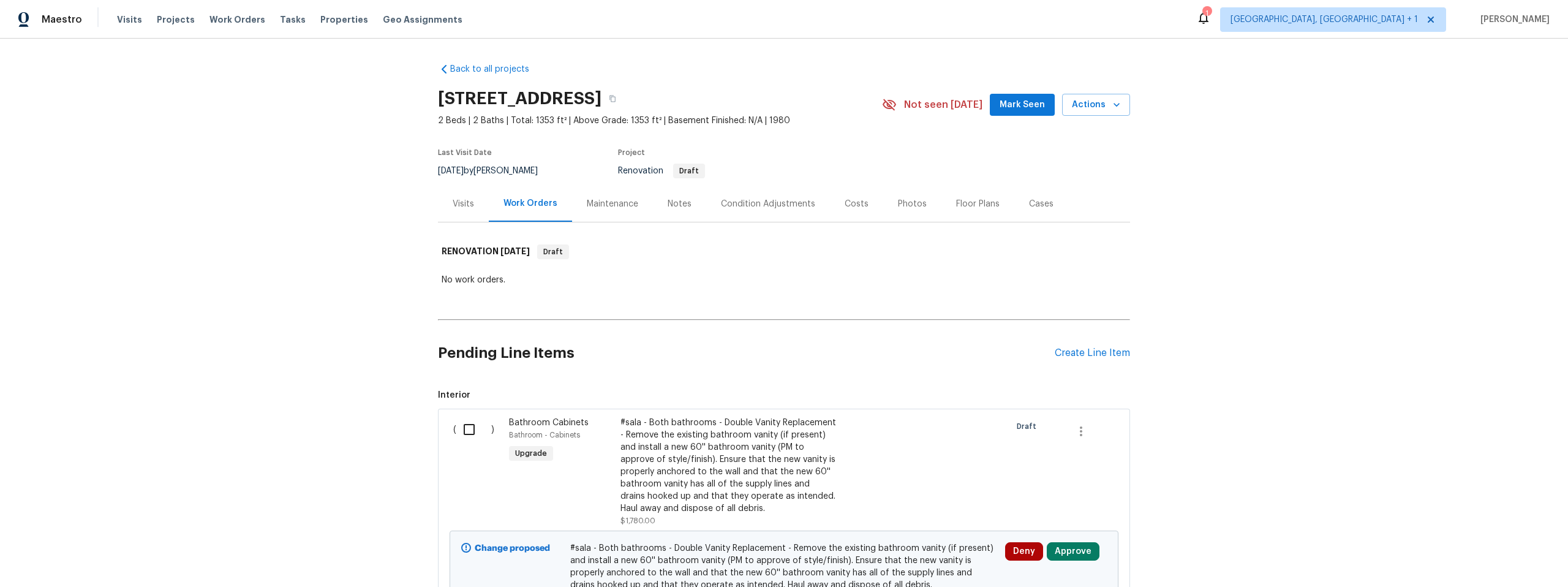
click at [674, 201] on div "Notes" at bounding box center [680, 204] width 24 height 12
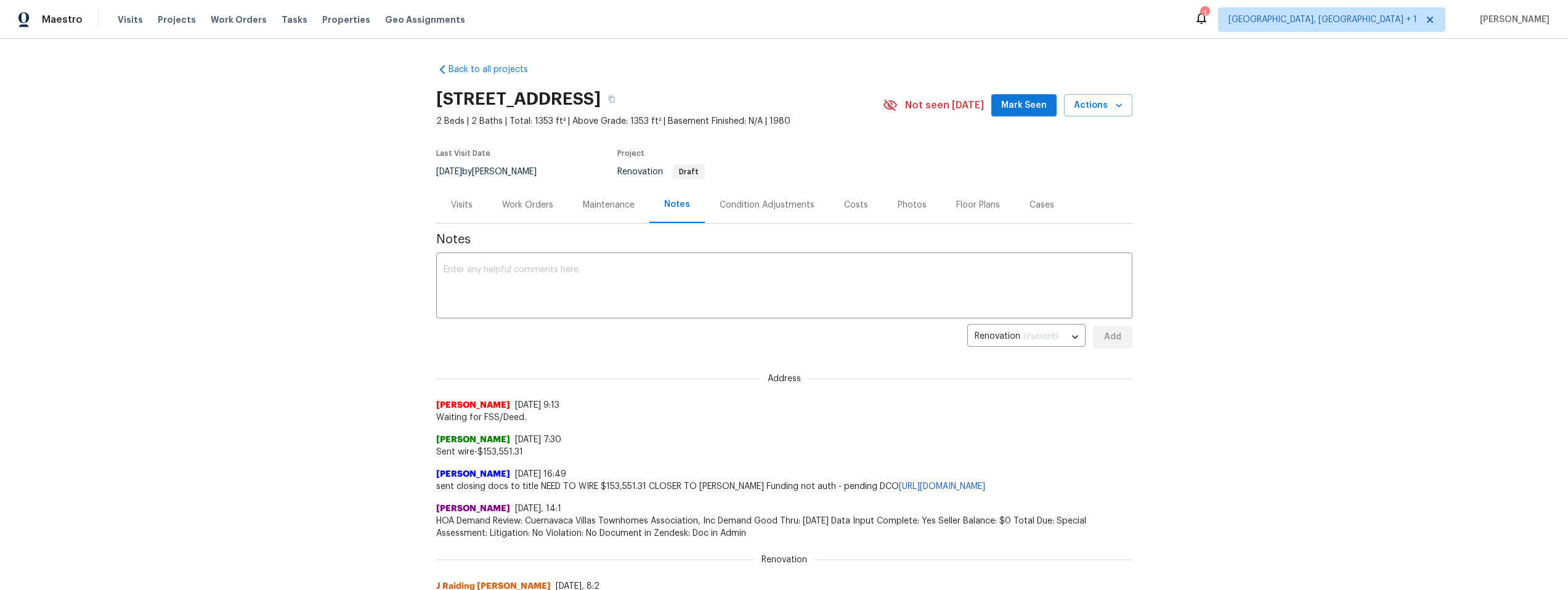
click at [603, 205] on div "Maintenance" at bounding box center [609, 205] width 51 height 12
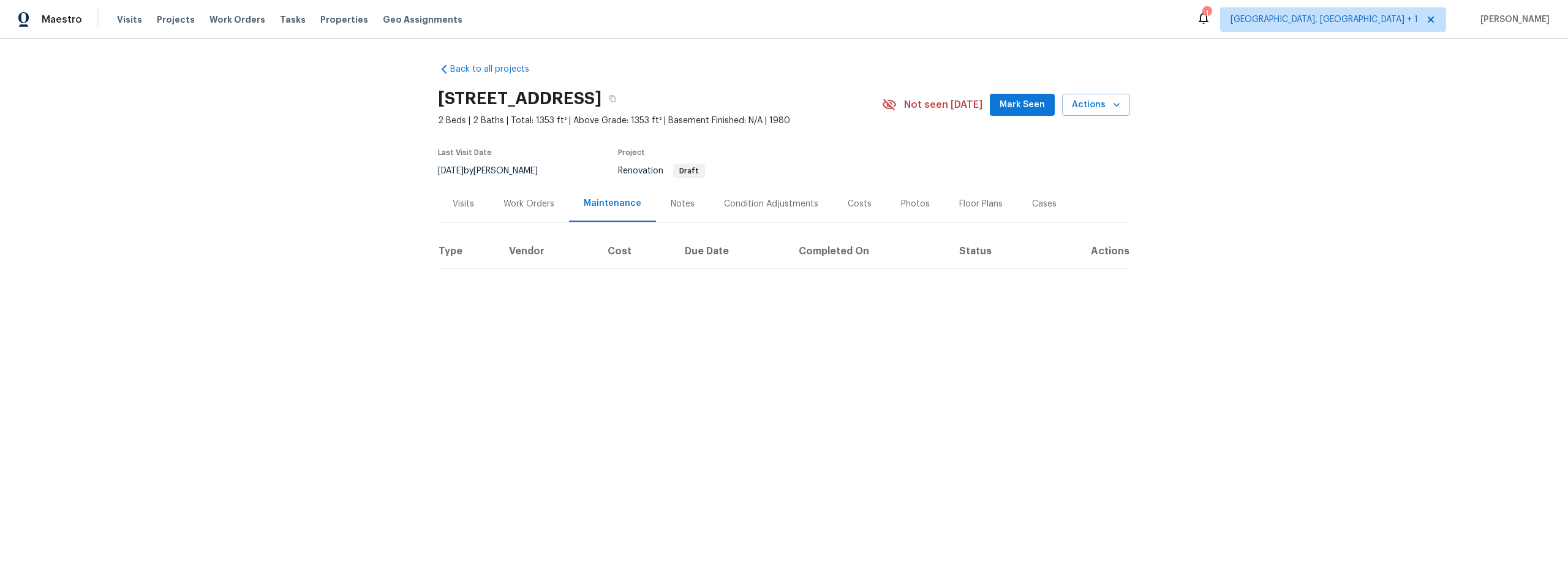
click at [674, 204] on div "Notes" at bounding box center [683, 204] width 24 height 12
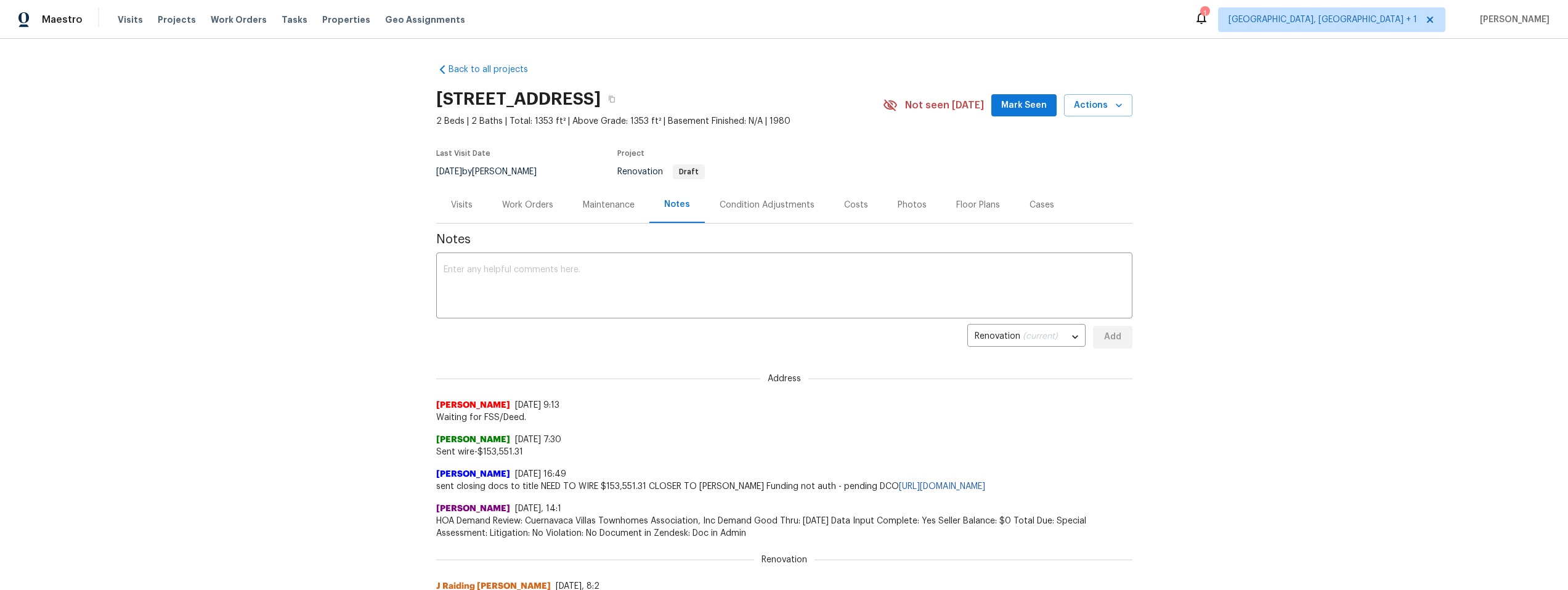
click at [612, 205] on div "Maintenance" at bounding box center [609, 205] width 51 height 12
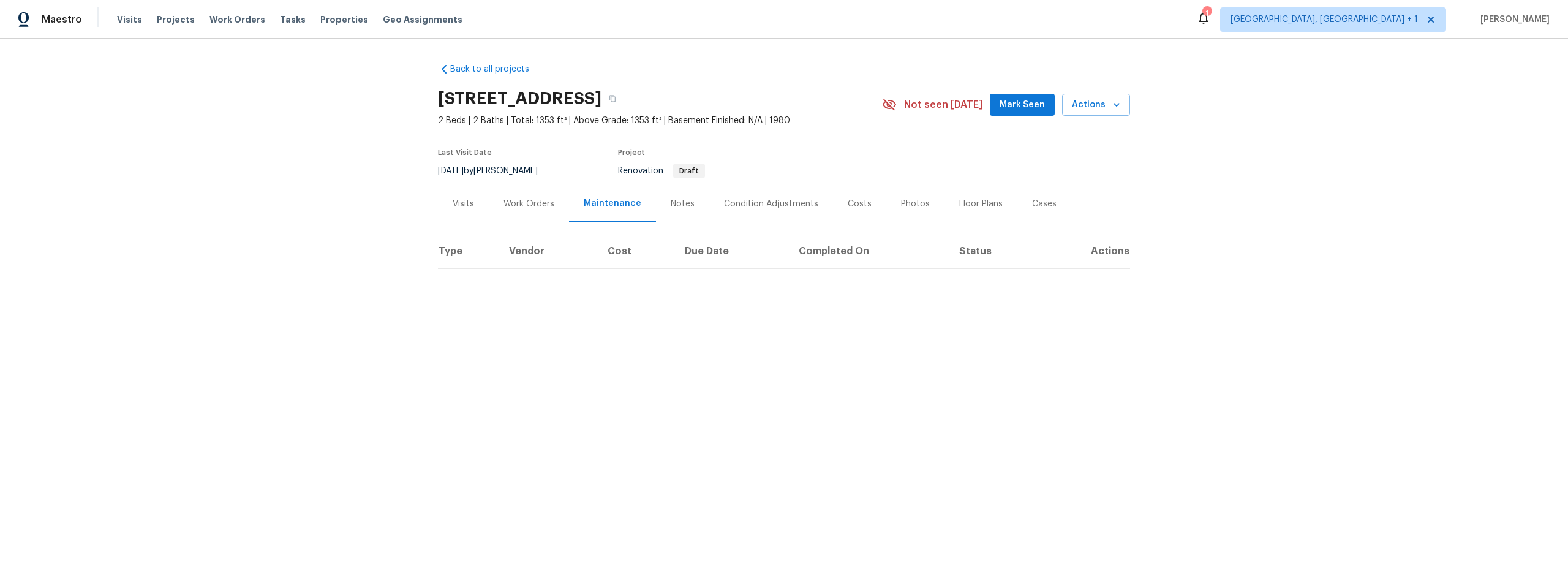
click at [531, 202] on div "Work Orders" at bounding box center [529, 204] width 51 height 12
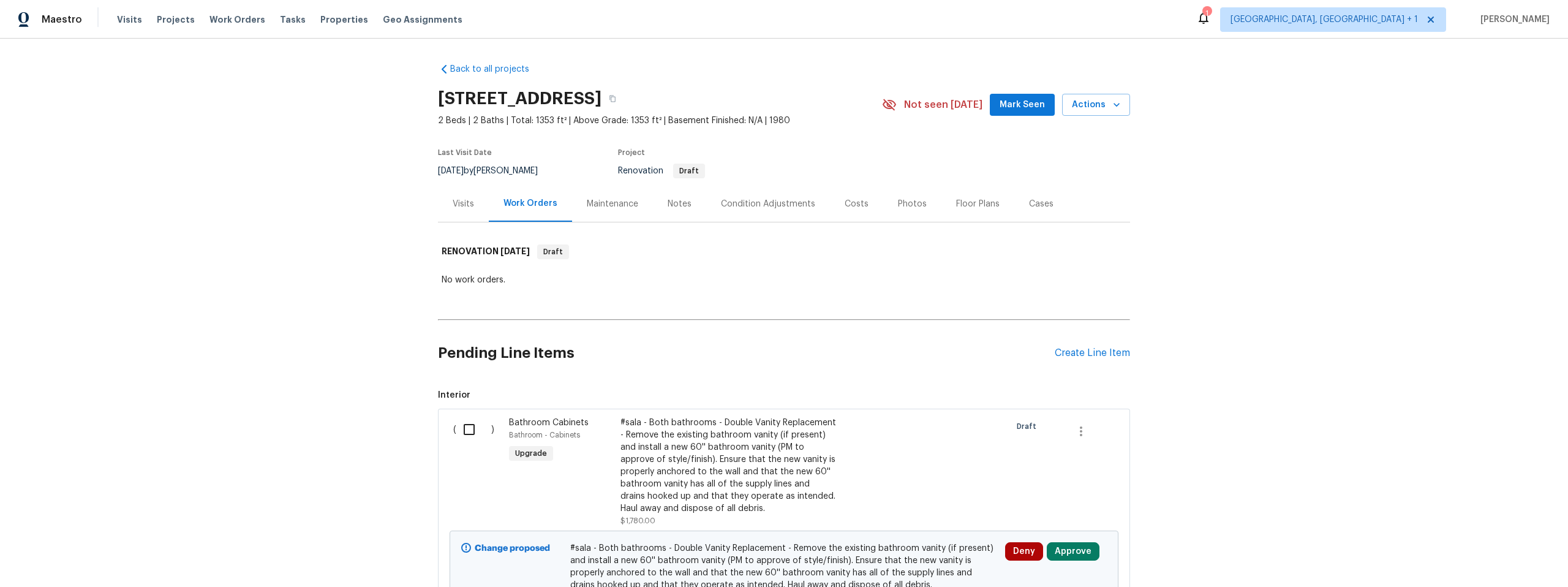
click at [457, 202] on div "Visits" at bounding box center [463, 204] width 22 height 12
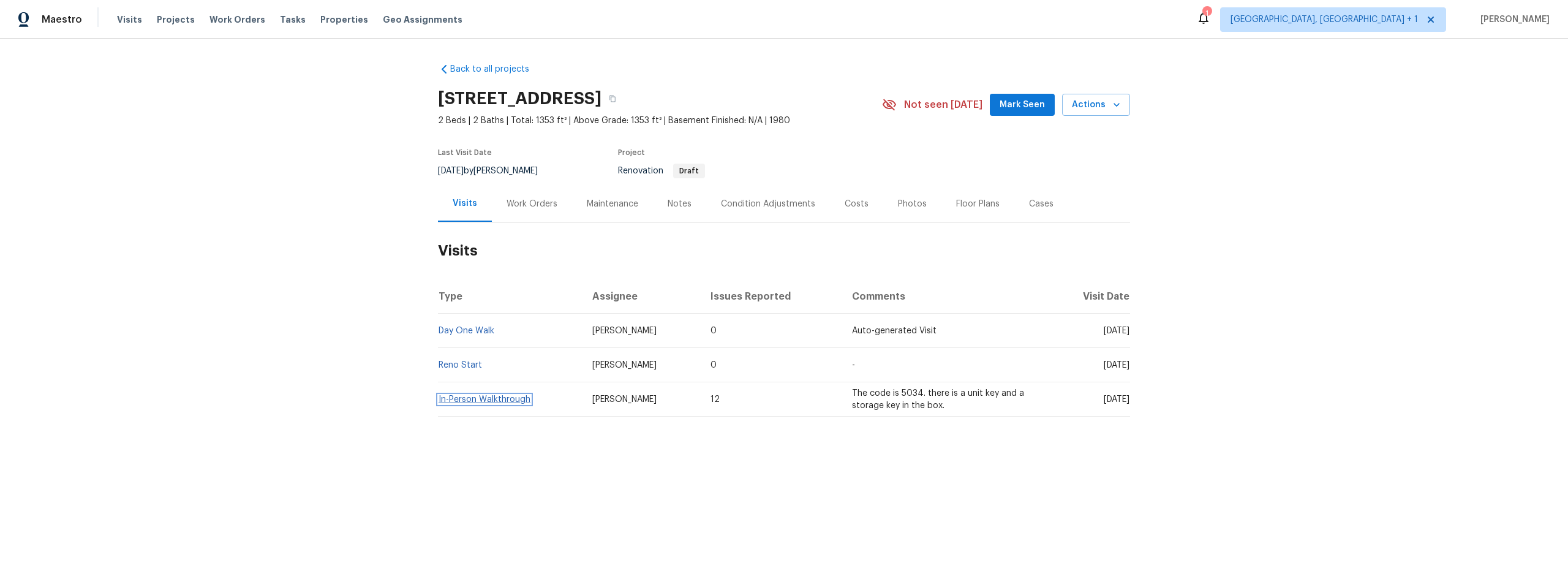
click at [471, 395] on link "In-Person Walkthrough" at bounding box center [484, 399] width 92 height 8
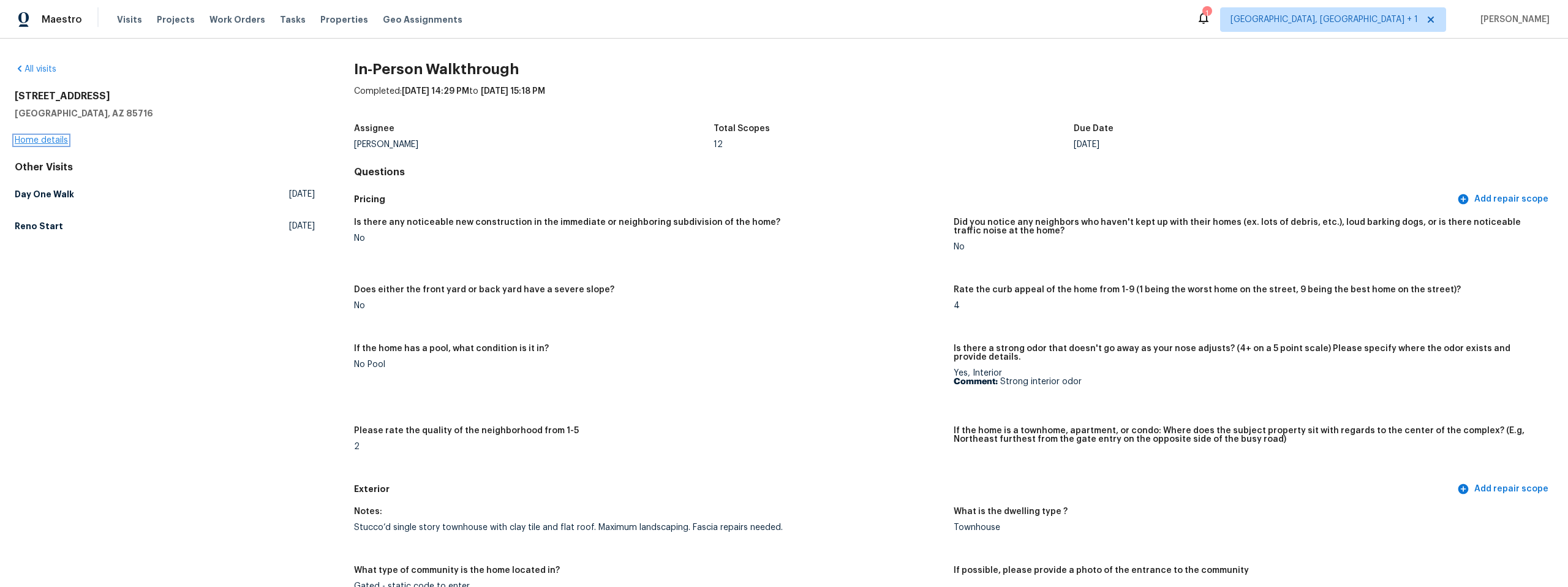
click at [45, 138] on link "Home details" at bounding box center [41, 140] width 53 height 8
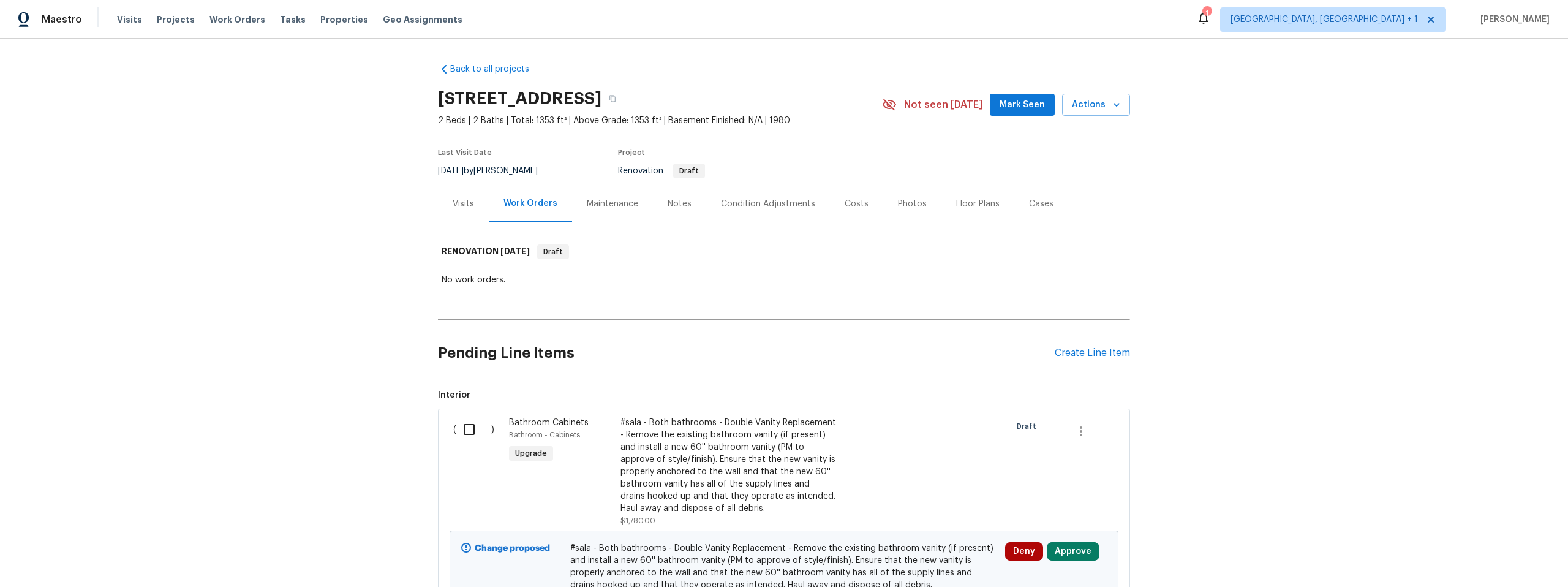
click at [461, 204] on div "Visits" at bounding box center [463, 204] width 22 height 12
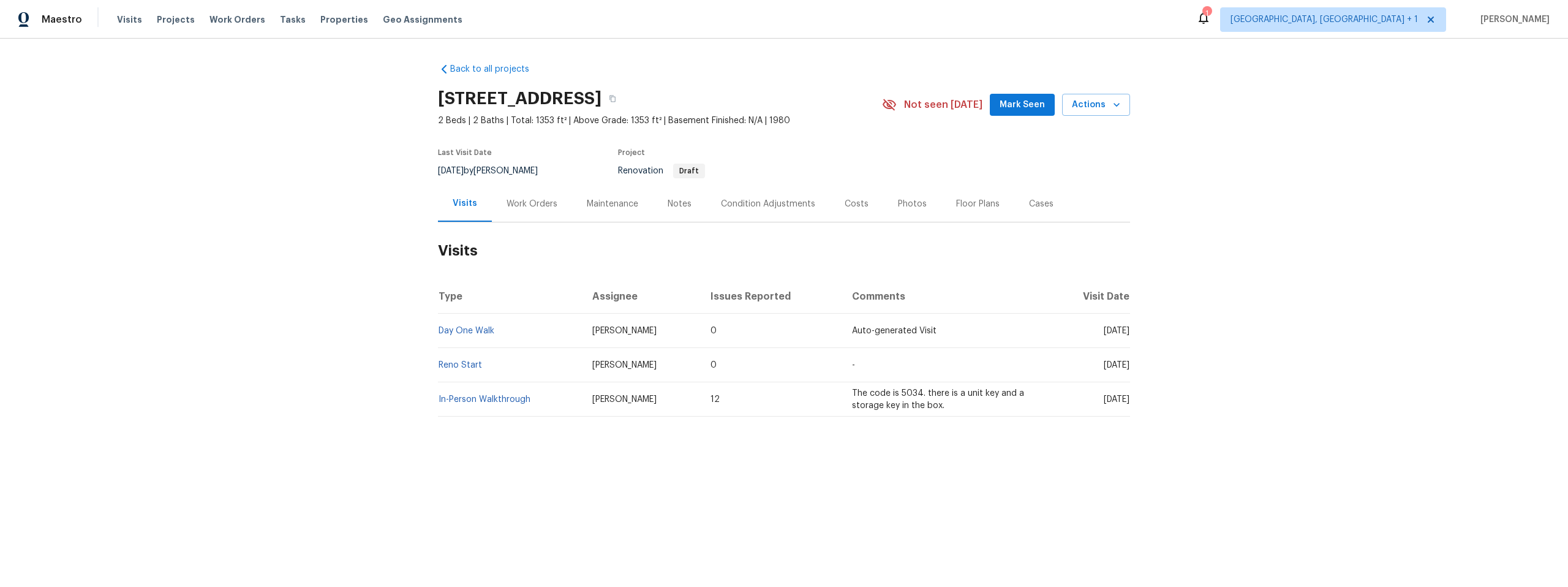
click at [508, 203] on div "Work Orders" at bounding box center [532, 204] width 51 height 12
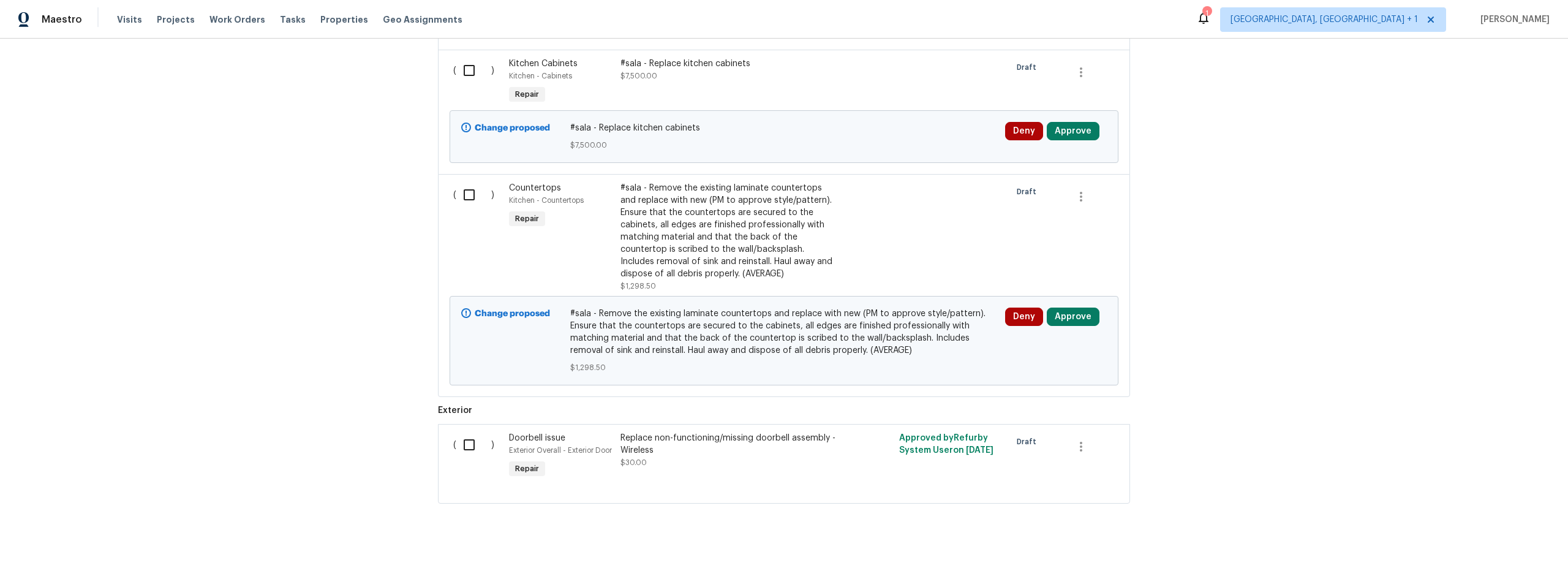
scroll to position [1576, 0]
click at [281, 266] on div "Back to all projects [STREET_ADDRESS] 2 Beds | 2 Baths | Total: 1353 ft² | Abov…" at bounding box center [784, 312] width 1568 height 548
